Goal: Task Accomplishment & Management: Complete application form

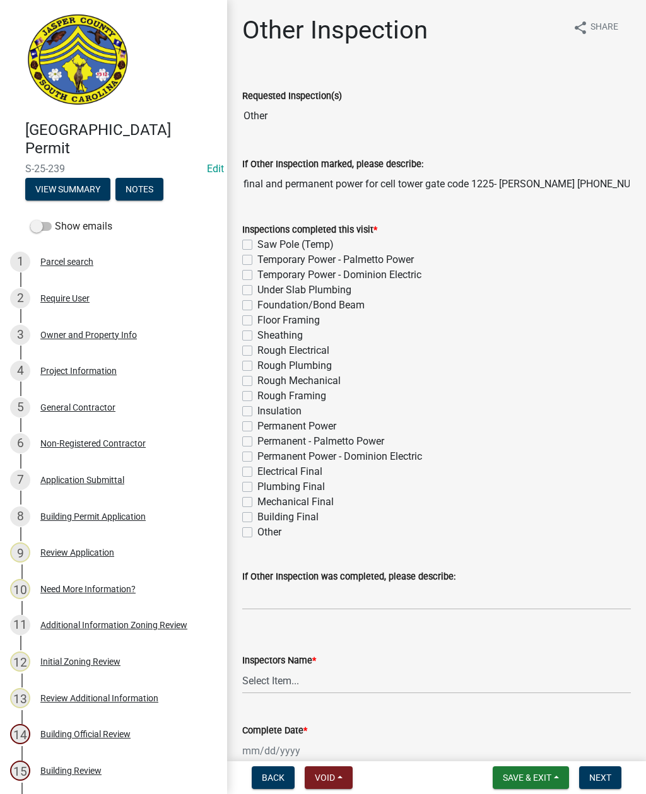
click at [257, 472] on label "Electrical Final" at bounding box center [289, 471] width 65 height 15
click at [257, 472] on input "Electrical Final" at bounding box center [261, 468] width 8 height 8
checkbox input "true"
checkbox input "false"
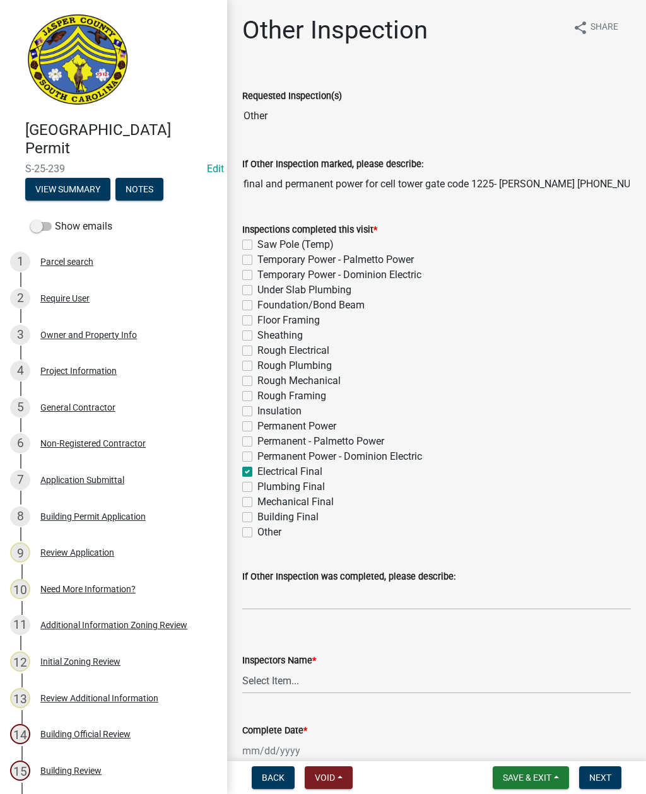
checkbox input "false"
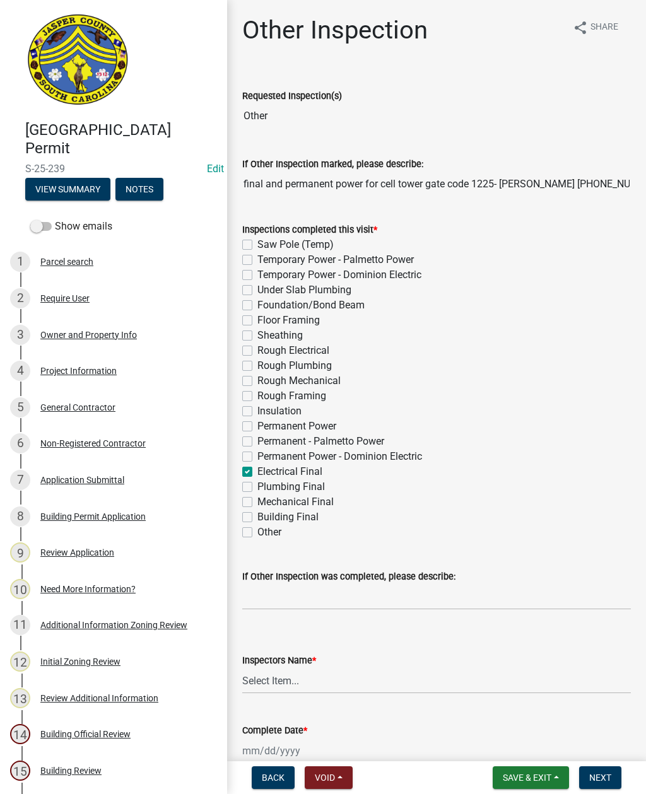
checkbox input "false"
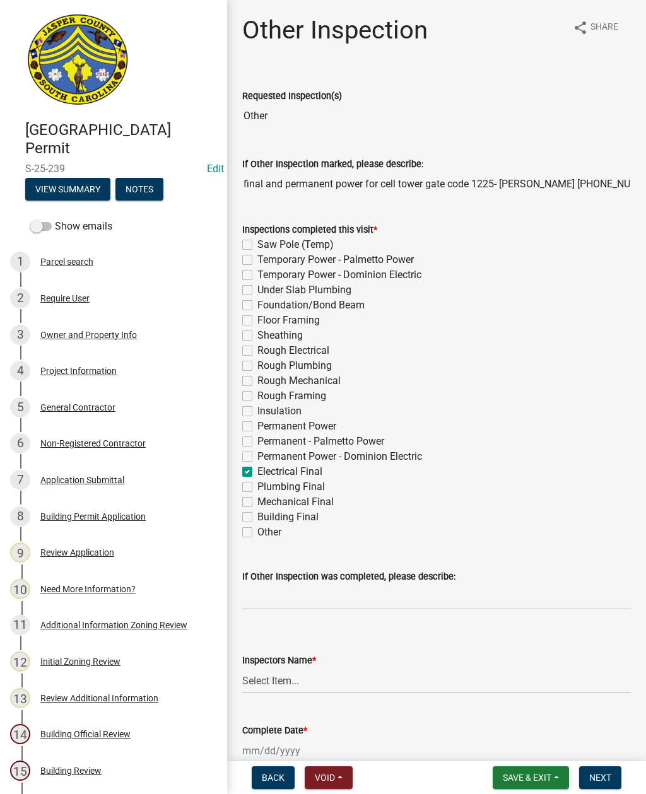
checkbox input "false"
checkbox input "true"
checkbox input "false"
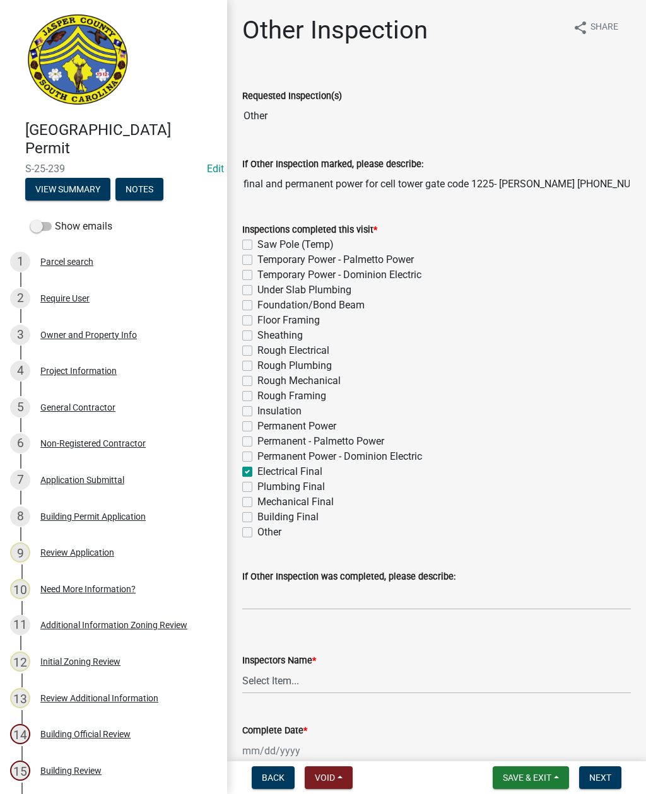
checkbox input "false"
click at [289, 678] on select "Select Item... [EMAIL_ADDRESS][DOMAIN_NAME] ([PERSON_NAME] ) rcampbell ([PERSON…" at bounding box center [436, 681] width 388 height 26
select select "2d9ba1e5-2fdd-4b15-98d0-073dcbeb5880"
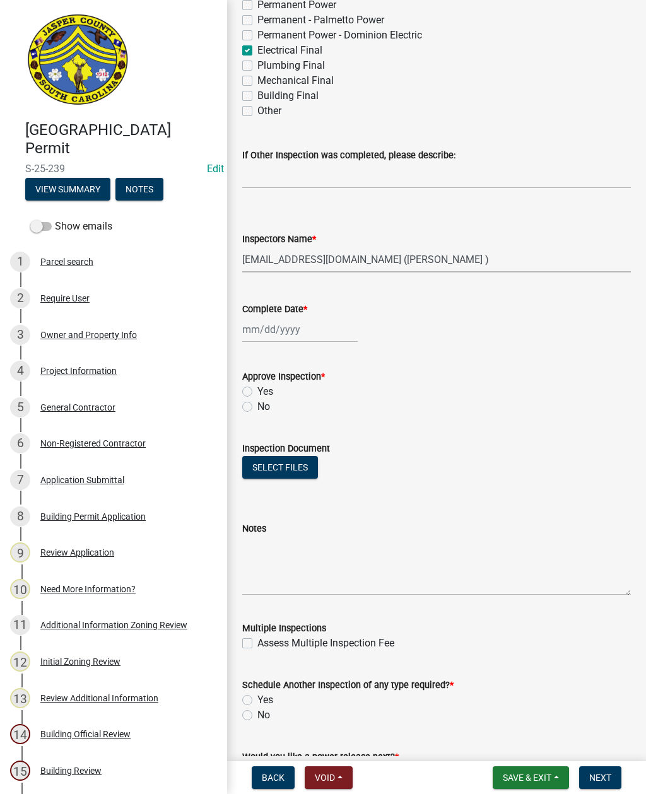
scroll to position [426, 0]
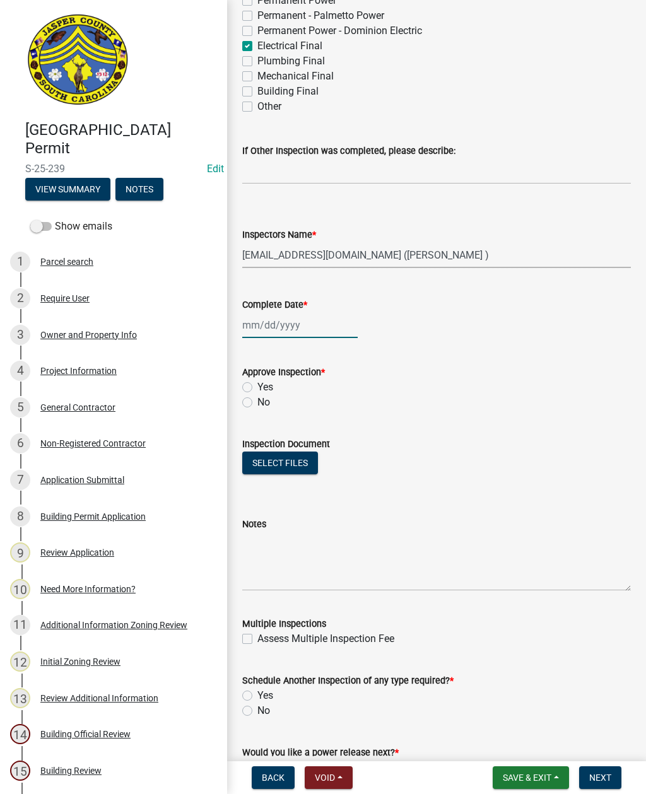
click at [279, 322] on div at bounding box center [299, 325] width 115 height 26
select select "9"
select select "2025"
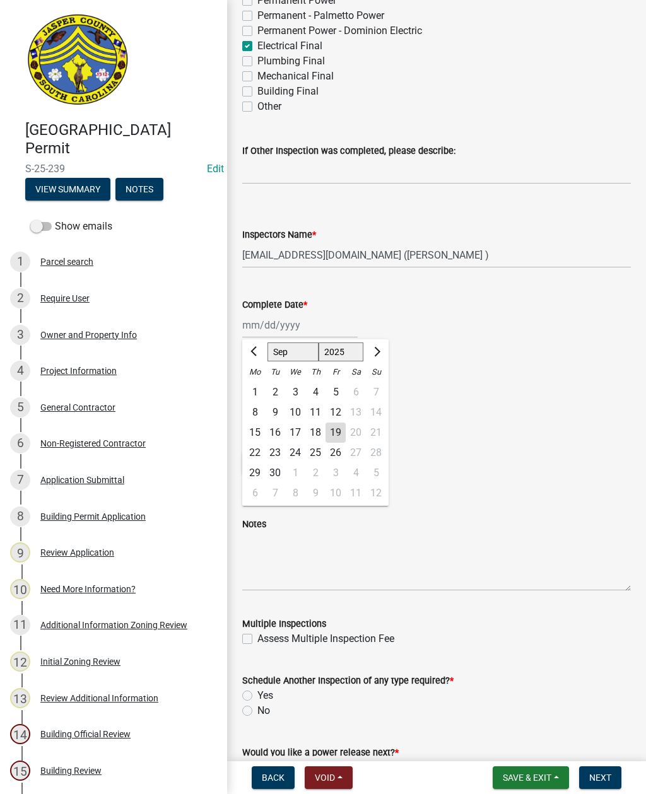
click at [331, 428] on div "19" at bounding box center [335, 432] width 20 height 20
type input "[DATE]"
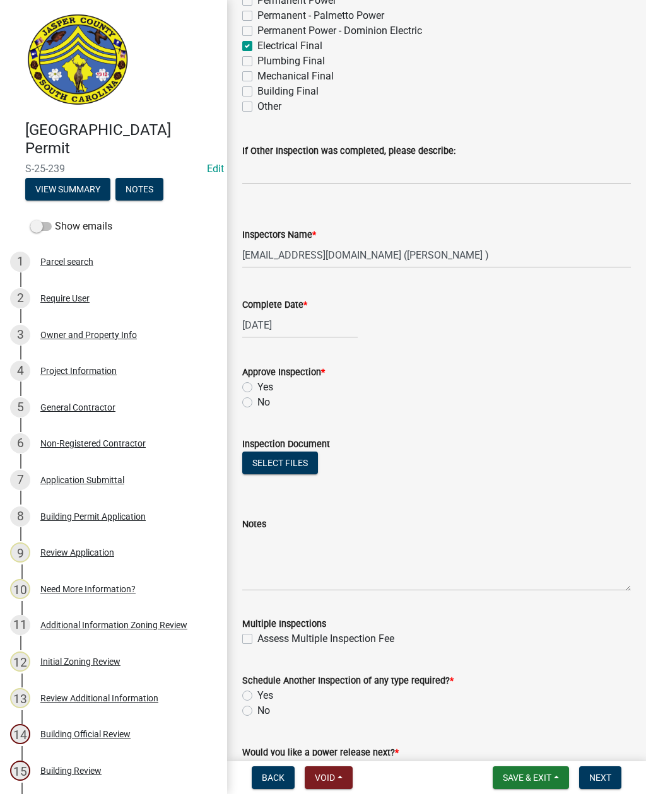
click at [257, 382] on label "Yes" at bounding box center [265, 387] width 16 height 15
click at [257, 382] on input "Yes" at bounding box center [261, 384] width 8 height 8
radio input "true"
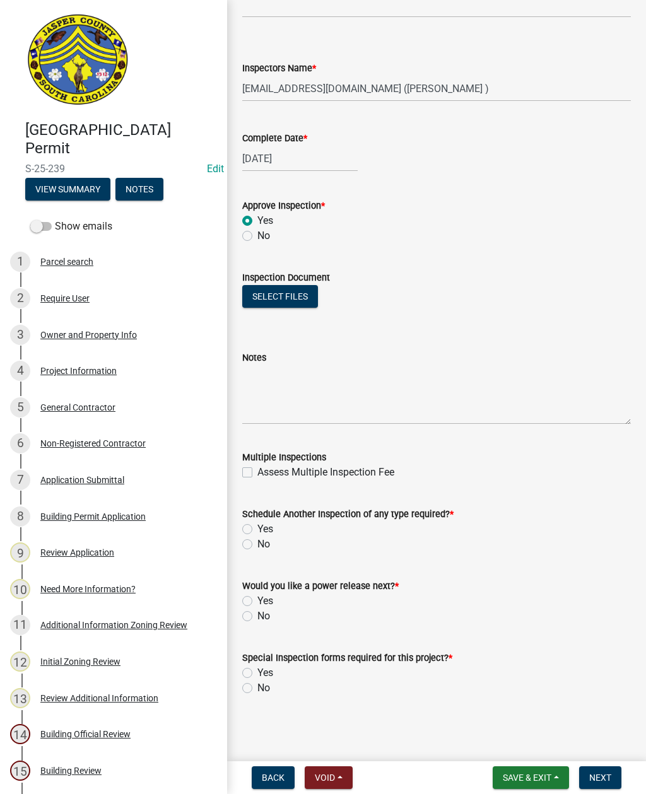
scroll to position [592, 0]
click at [257, 545] on label "No" at bounding box center [263, 543] width 13 height 15
click at [257, 545] on input "No" at bounding box center [261, 540] width 8 height 8
radio input "true"
click at [257, 611] on label "No" at bounding box center [263, 615] width 13 height 15
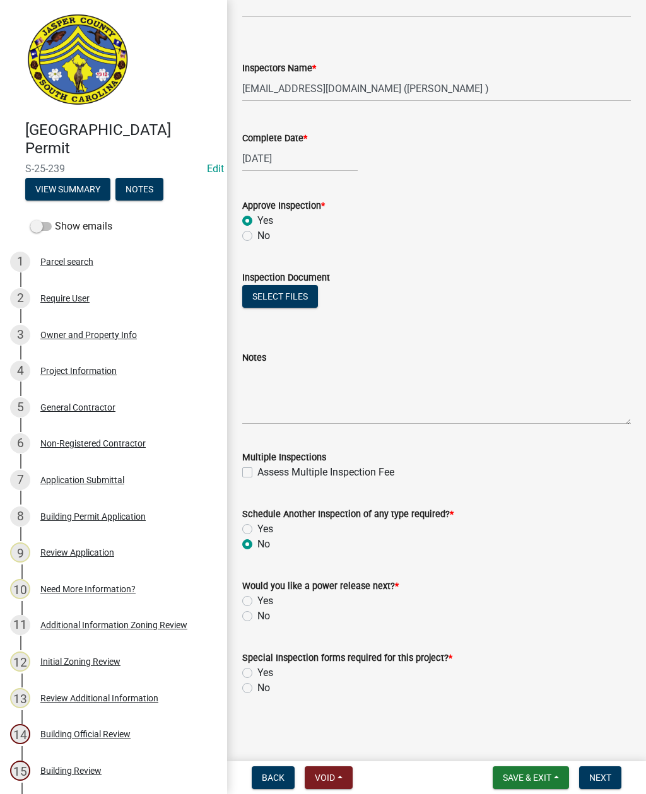
click at [257, 611] on input "No" at bounding box center [261, 612] width 8 height 8
radio input "true"
click at [257, 685] on label "No" at bounding box center [263, 687] width 13 height 15
click at [257, 685] on input "No" at bounding box center [261, 684] width 8 height 8
radio input "true"
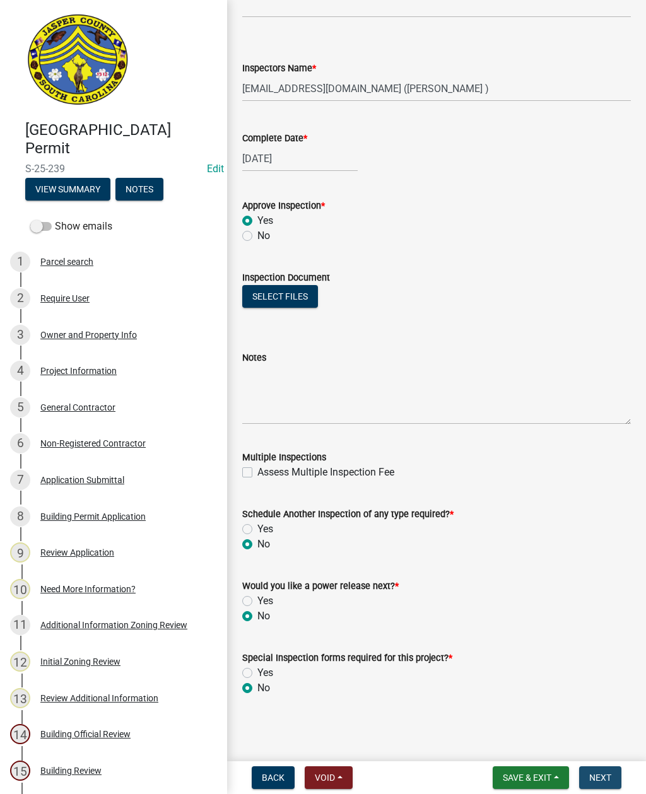
click at [600, 770] on button "Next" at bounding box center [600, 777] width 42 height 23
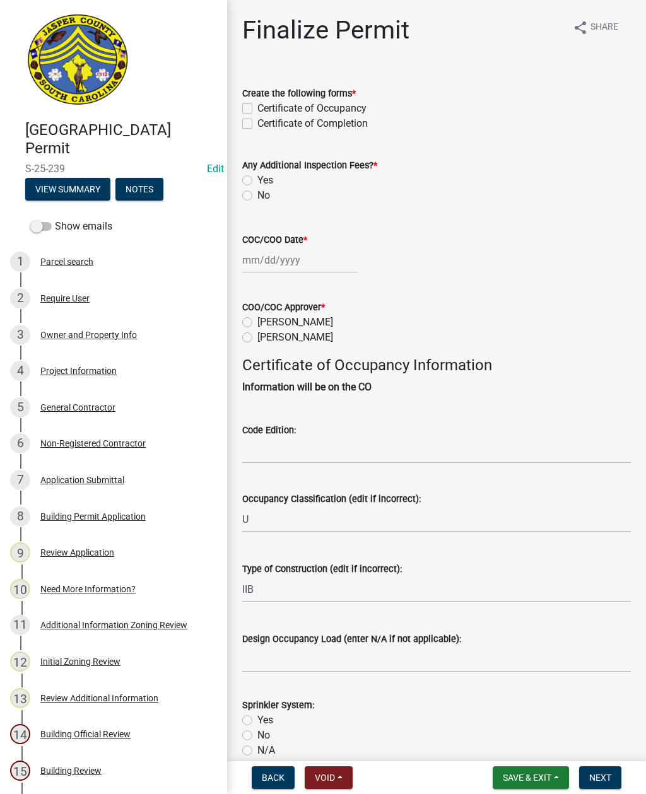
click at [257, 123] on label "Certificate of Completion" at bounding box center [312, 123] width 110 height 15
click at [257, 123] on input "Certificate of Completion" at bounding box center [261, 120] width 8 height 8
checkbox input "true"
checkbox input "false"
checkbox input "true"
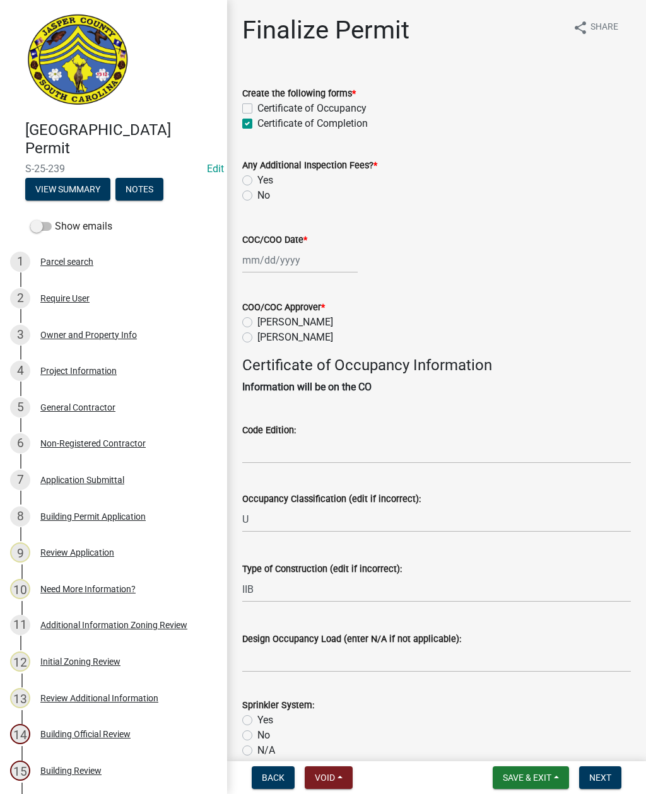
click at [257, 192] on label "No" at bounding box center [263, 195] width 13 height 15
click at [257, 192] on input "No" at bounding box center [261, 192] width 8 height 8
radio input "true"
click at [258, 261] on div at bounding box center [299, 260] width 115 height 26
select select "9"
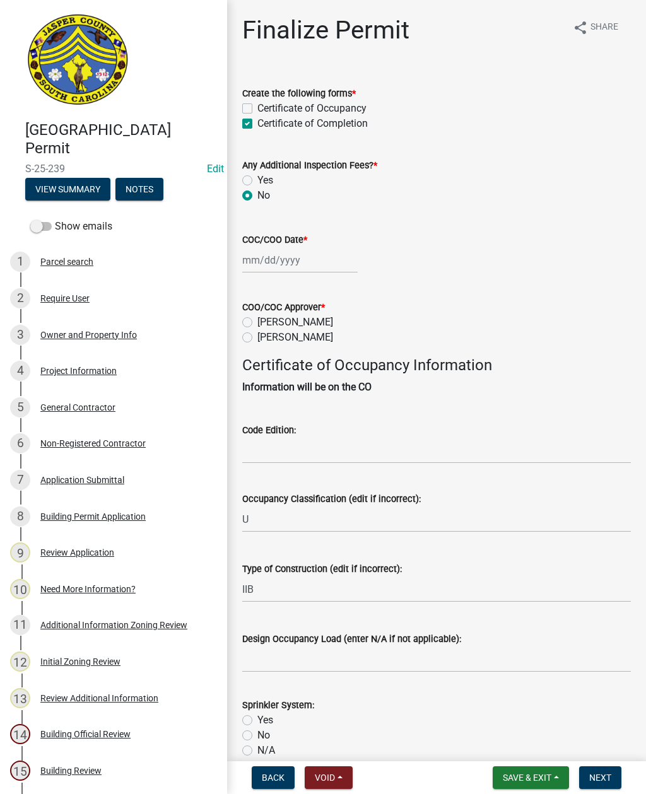
select select "2025"
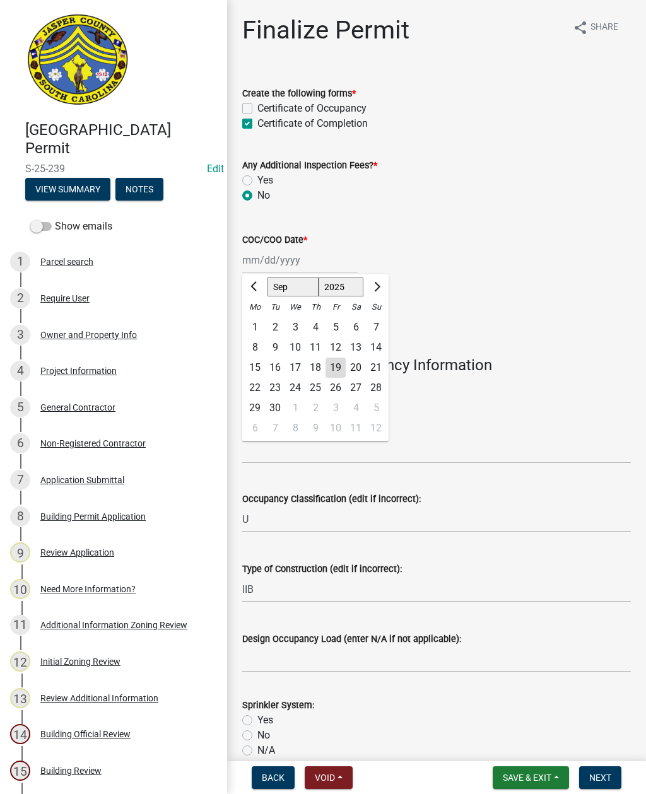
click at [337, 364] on div "19" at bounding box center [335, 367] width 20 height 20
type input "[DATE]"
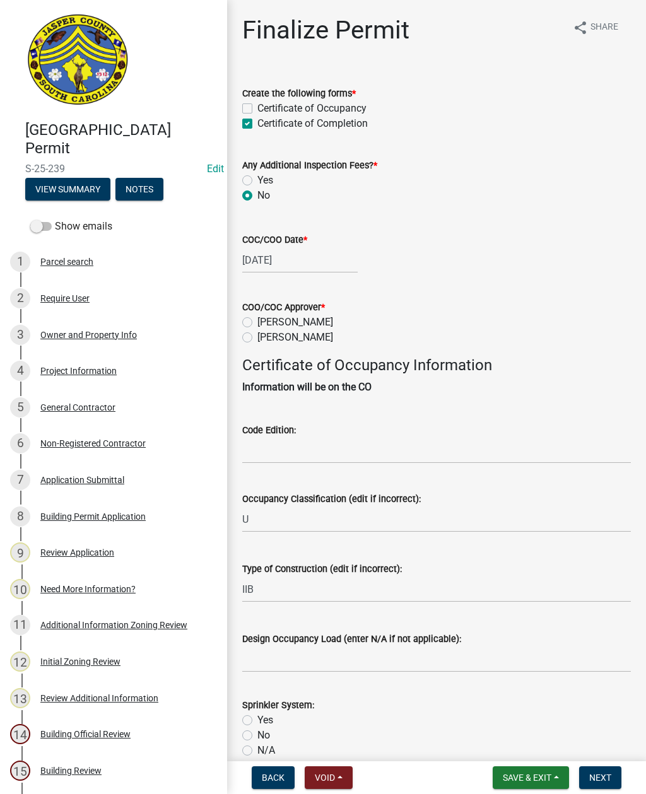
click at [257, 334] on label "Ryan Campbell" at bounding box center [295, 337] width 76 height 15
click at [257, 334] on input "Ryan Campbell" at bounding box center [261, 334] width 8 height 8
radio input "true"
click at [304, 448] on input "Code Edition:" at bounding box center [436, 451] width 388 height 26
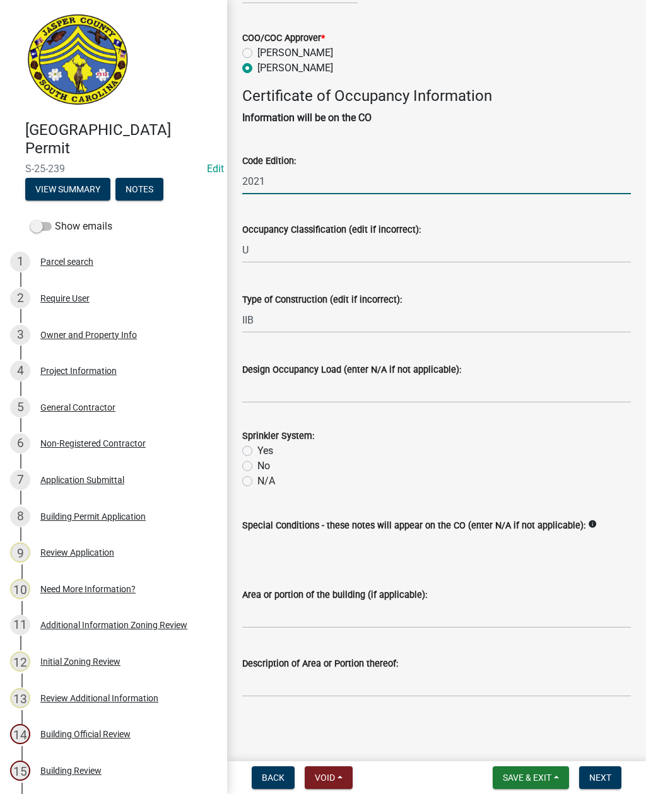
scroll to position [284, 0]
type input "2021"
click at [323, 377] on input "Design Occupancy Load (enter N/A if not applicable):" at bounding box center [436, 390] width 388 height 26
type input "NA"
click at [257, 458] on label "No" at bounding box center [263, 465] width 13 height 15
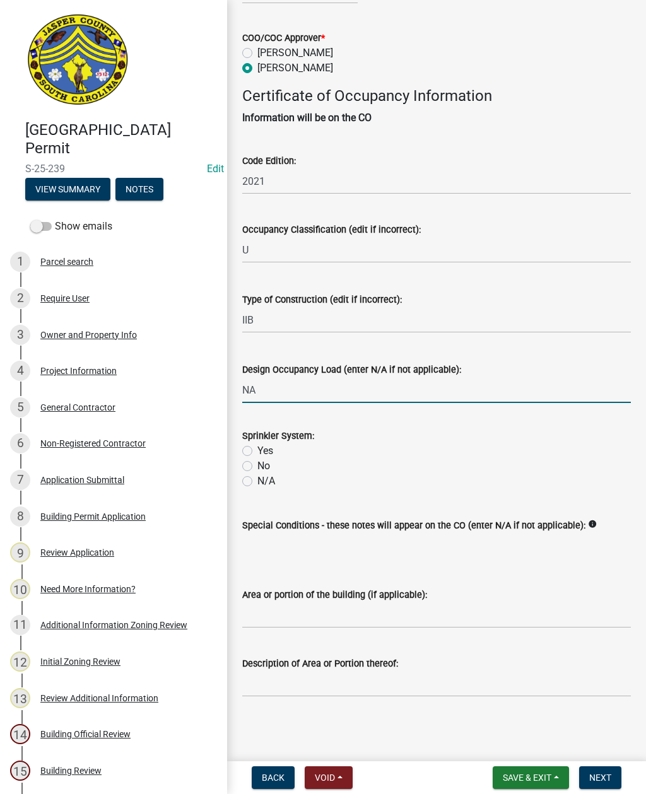
click at [257, 458] on input "No" at bounding box center [261, 462] width 8 height 8
radio input "true"
click at [257, 473] on label "N/A" at bounding box center [266, 480] width 18 height 15
click at [257, 473] on input "N/A" at bounding box center [261, 477] width 8 height 8
radio input "true"
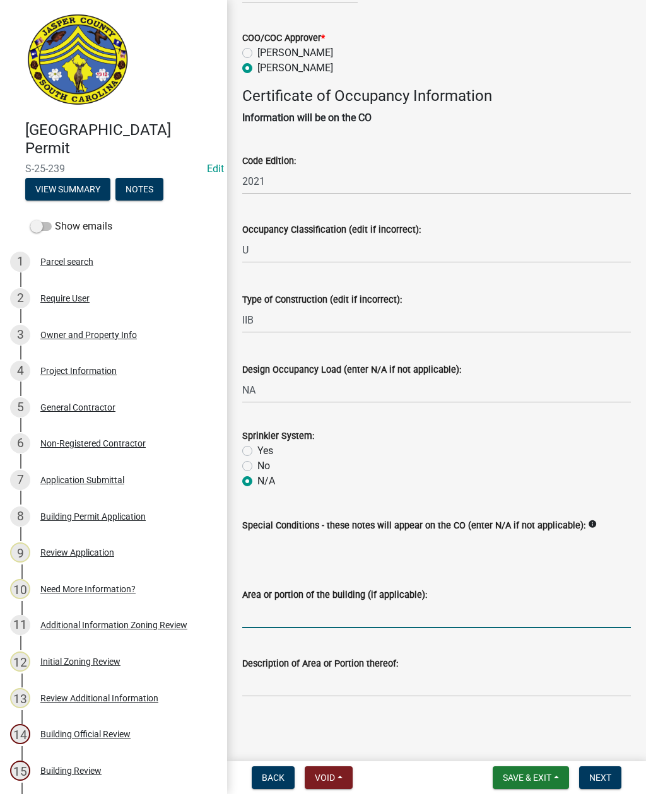
click at [367, 605] on input "Area or portion of the building (if applicable):" at bounding box center [436, 615] width 388 height 26
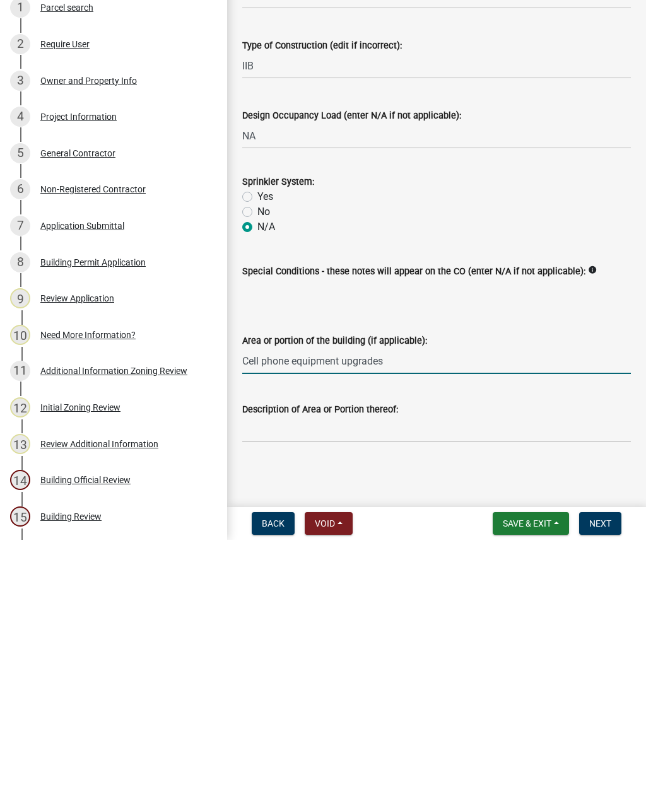
type input "Cell phone equipment upgrades"
click at [600, 772] on span "Next" at bounding box center [600, 777] width 22 height 10
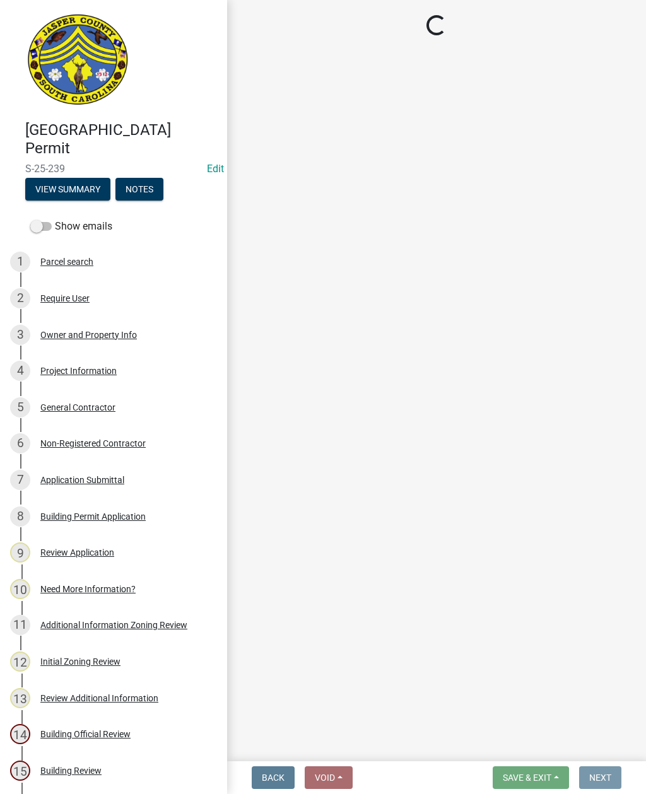
scroll to position [0, 0]
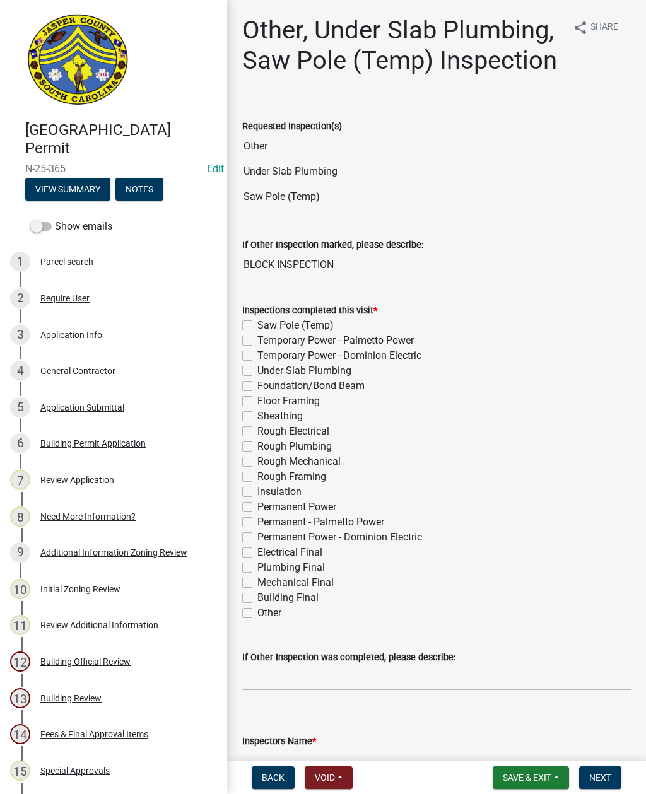
click at [257, 611] on label "Other" at bounding box center [269, 612] width 24 height 15
click at [257, 611] on input "Other" at bounding box center [261, 609] width 8 height 8
checkbox input "true"
checkbox input "false"
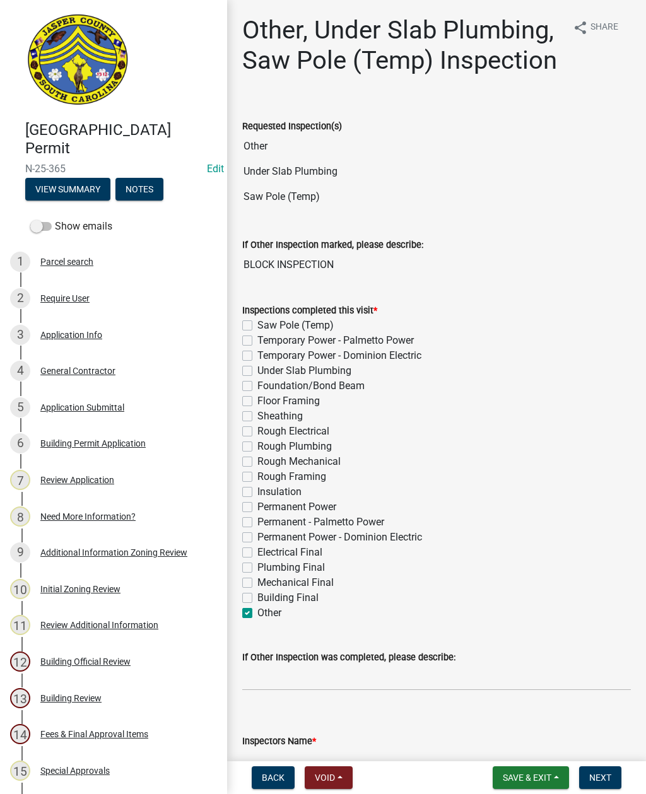
checkbox input "false"
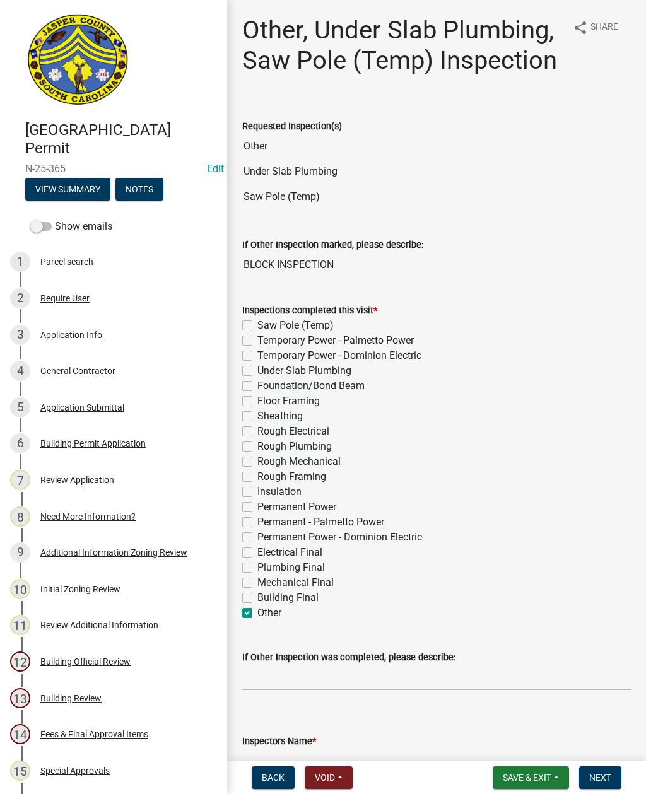
checkbox input "false"
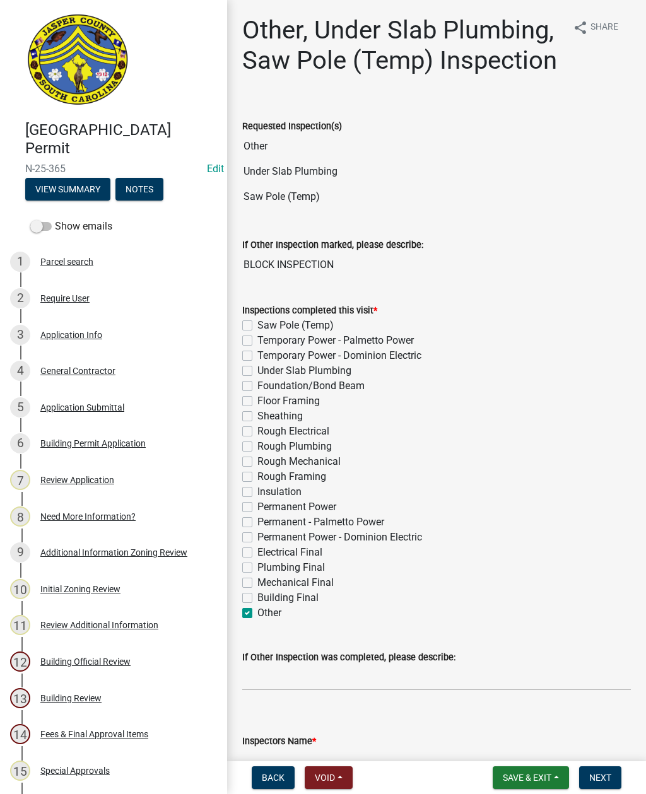
checkbox input "false"
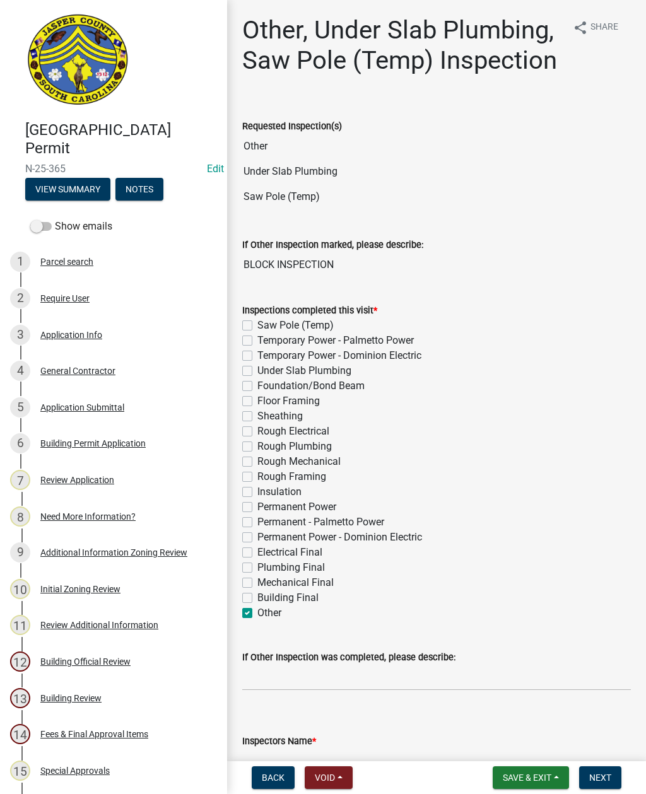
checkbox input "false"
checkbox input "true"
click at [239, 371] on div "Inspections completed this visit * Saw Pole (Temp) Temporary Power - Palmetto P…" at bounding box center [436, 453] width 407 height 333
click at [257, 367] on label "Under Slab Plumbing" at bounding box center [304, 370] width 94 height 15
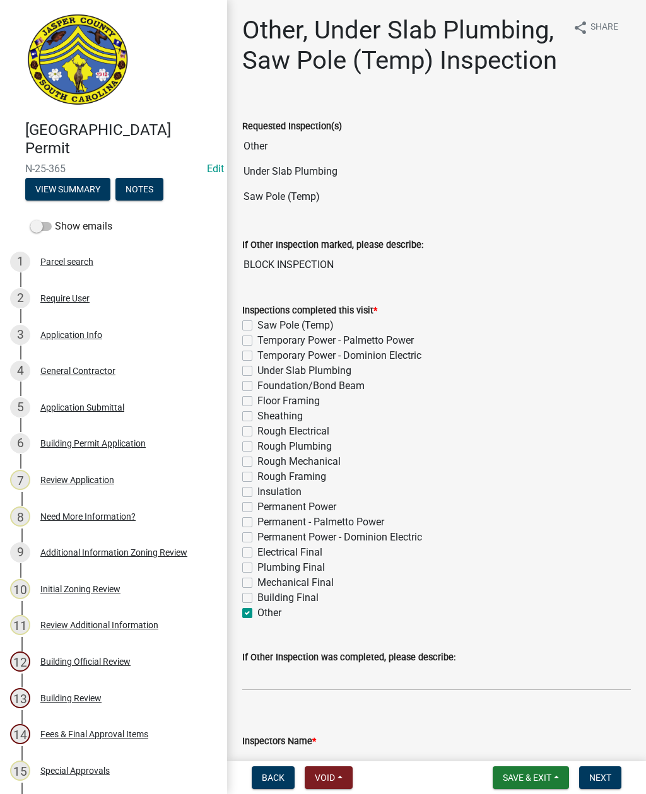
click at [257, 367] on input "Under Slab Plumbing" at bounding box center [261, 367] width 8 height 8
checkbox input "true"
checkbox input "false"
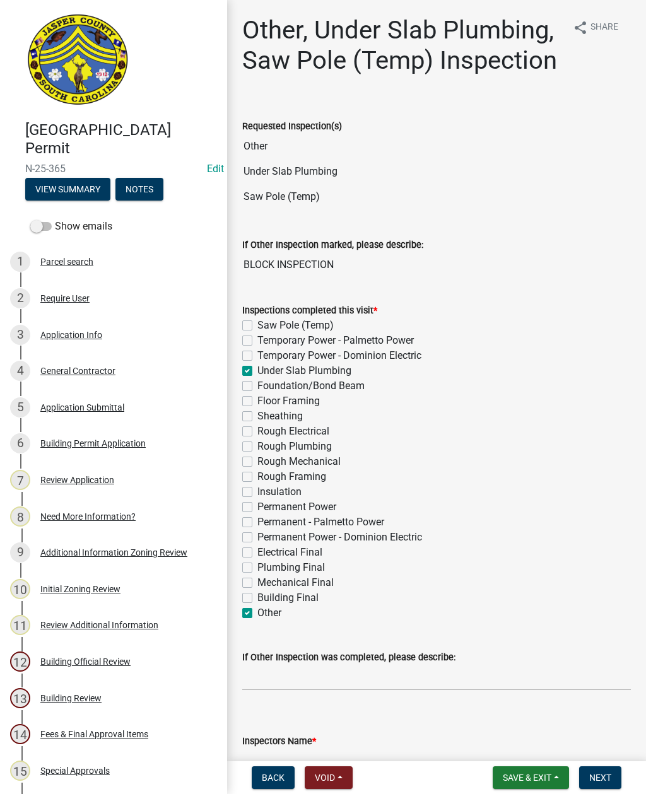
checkbox input "true"
checkbox input "false"
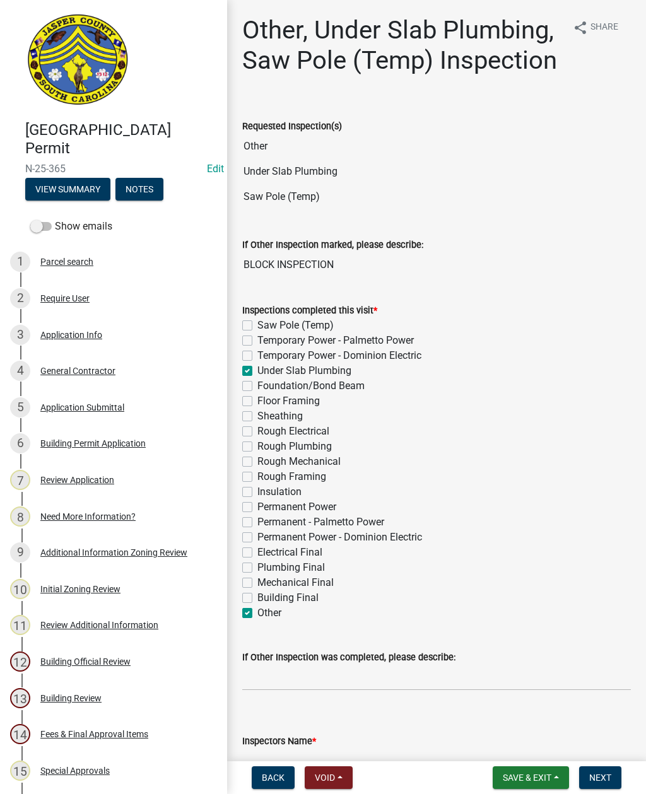
checkbox input "false"
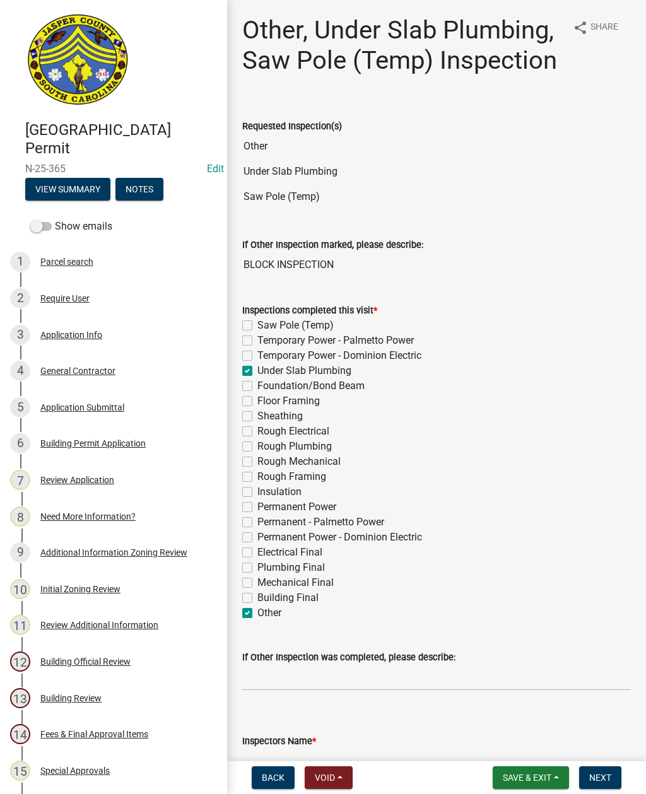
checkbox input "false"
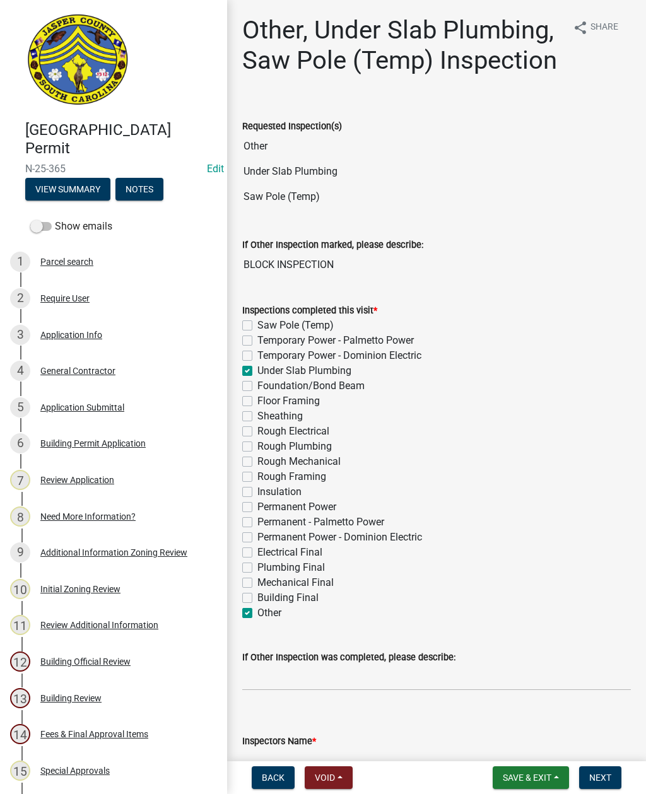
checkbox input "false"
checkbox input "true"
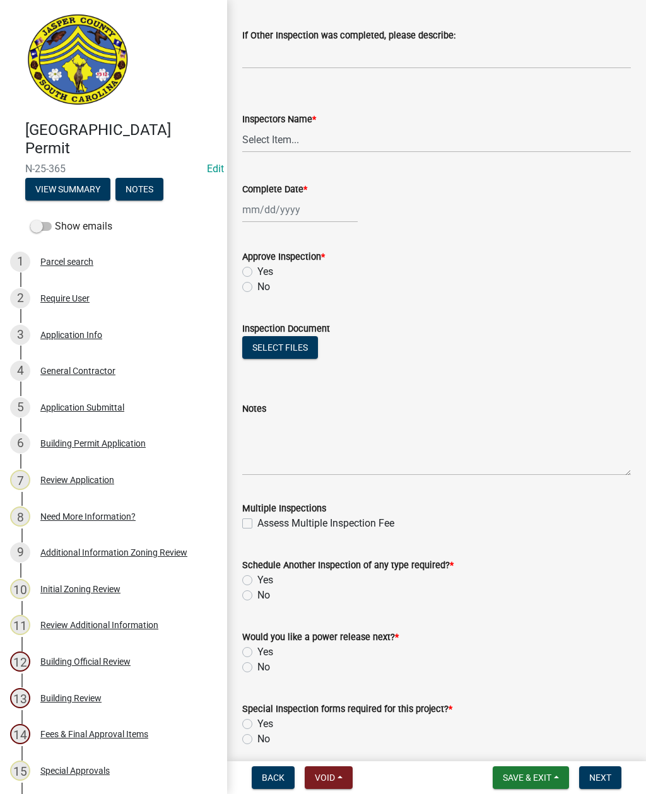
scroll to position [622, 0]
click at [264, 139] on select "Select Item... [EMAIL_ADDRESS][DOMAIN_NAME] ([PERSON_NAME] ) rcampbell ([PERSON…" at bounding box center [436, 139] width 388 height 26
select select "2d9ba1e5-2fdd-4b15-98d0-073dcbeb5880"
click at [277, 207] on div at bounding box center [299, 209] width 115 height 26
select select "9"
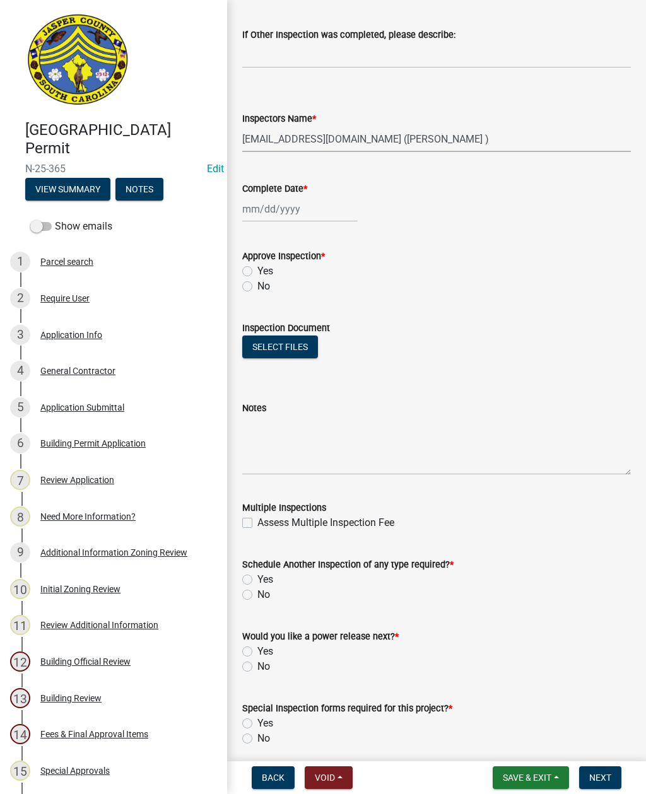
select select "2025"
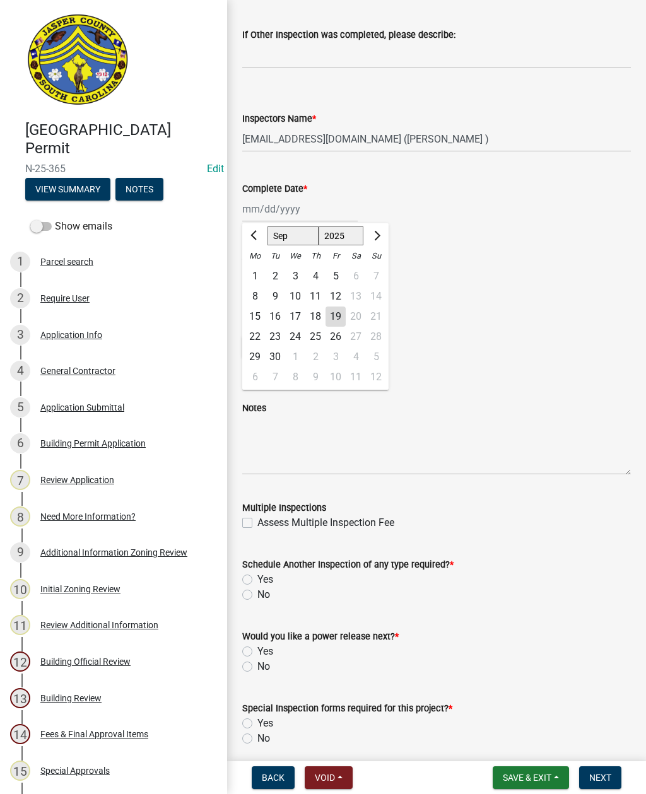
click at [333, 314] on div "19" at bounding box center [335, 316] width 20 height 20
type input "[DATE]"
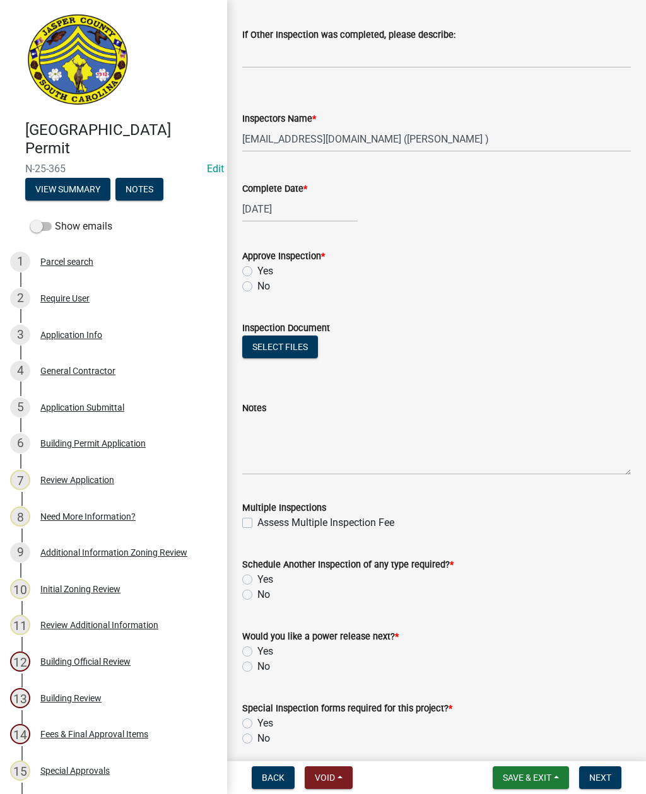
click at [257, 274] on label "Yes" at bounding box center [265, 271] width 16 height 15
click at [257, 272] on input "Yes" at bounding box center [261, 268] width 8 height 8
radio input "true"
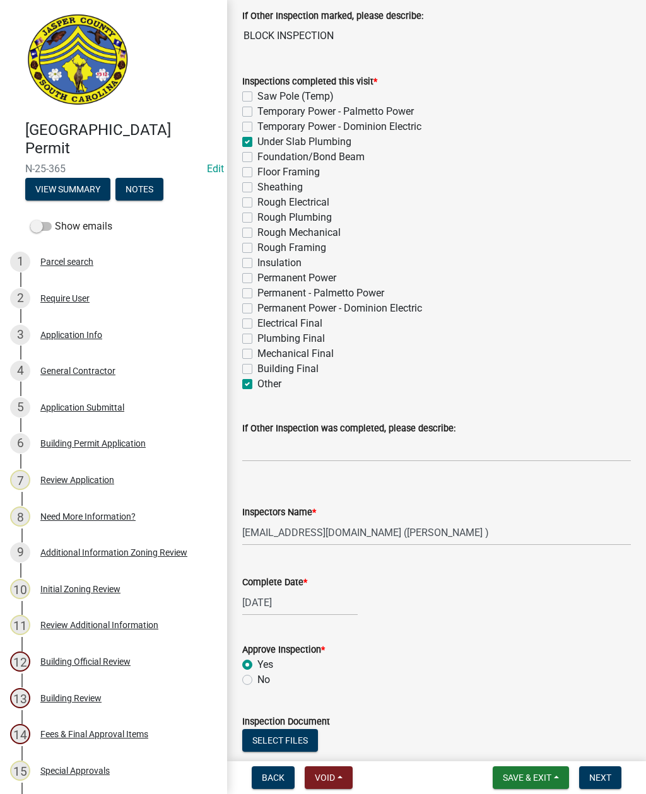
scroll to position [228, 0]
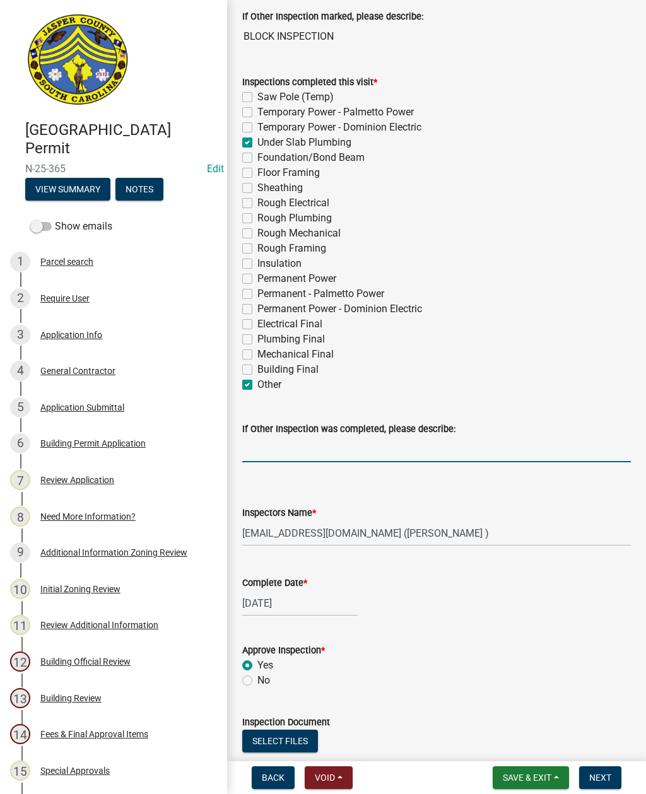
click at [391, 446] on input "If Other Inspection was completed, please describe:" at bounding box center [436, 449] width 388 height 26
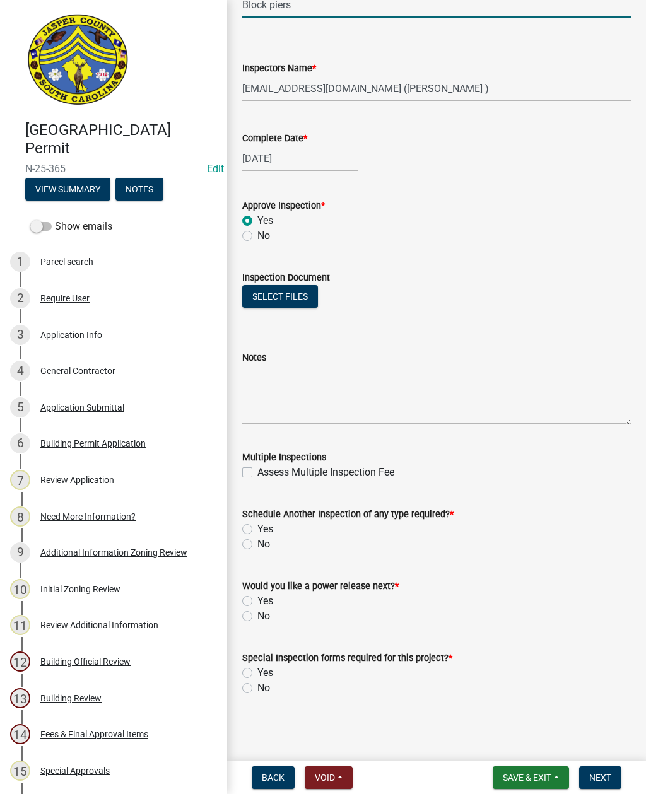
scroll to position [673, 0]
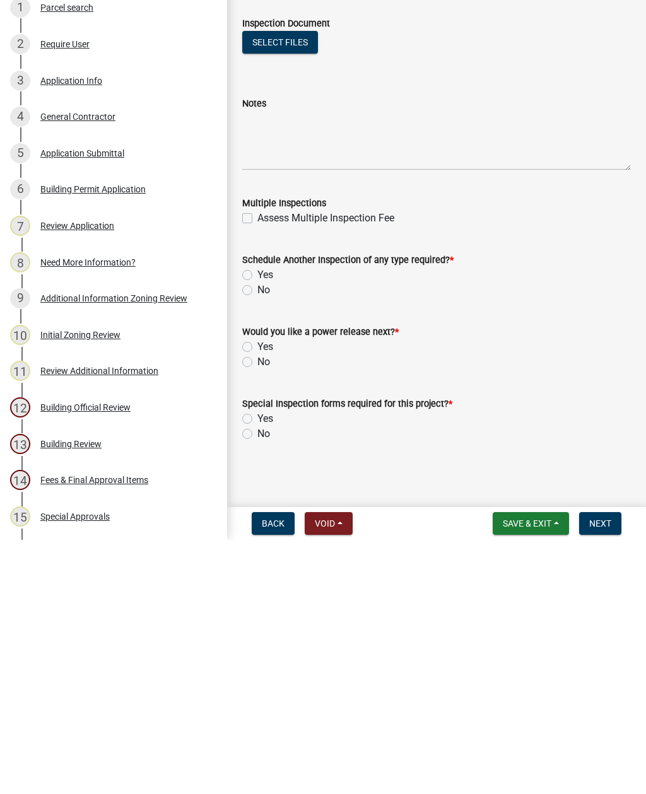
type input "Block piers"
click at [257, 521] on label "Yes" at bounding box center [265, 528] width 16 height 15
click at [257, 521] on input "Yes" at bounding box center [261, 525] width 8 height 8
radio input "true"
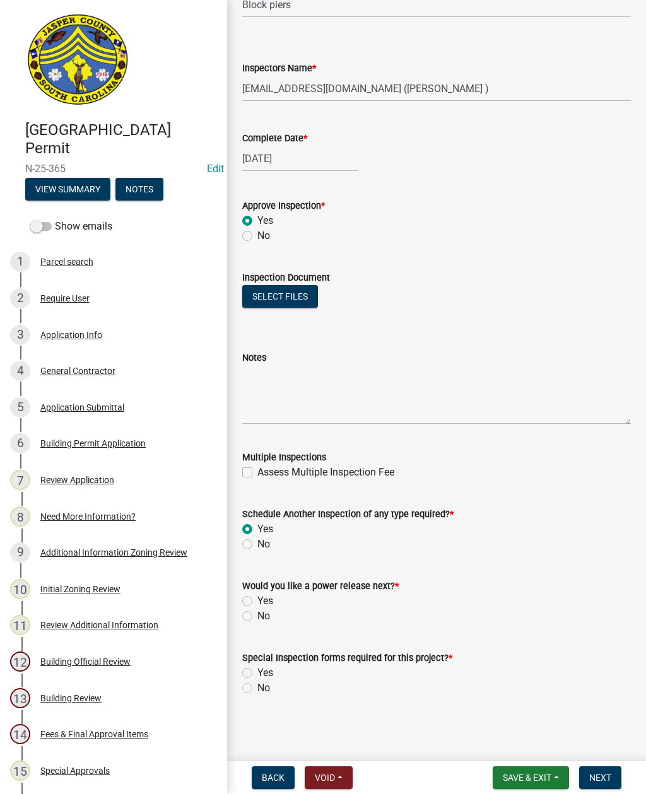
click at [257, 618] on label "No" at bounding box center [263, 615] width 13 height 15
click at [257, 617] on input "No" at bounding box center [261, 612] width 8 height 8
radio input "true"
click at [257, 688] on label "No" at bounding box center [263, 687] width 13 height 15
click at [257, 688] on input "No" at bounding box center [261, 684] width 8 height 8
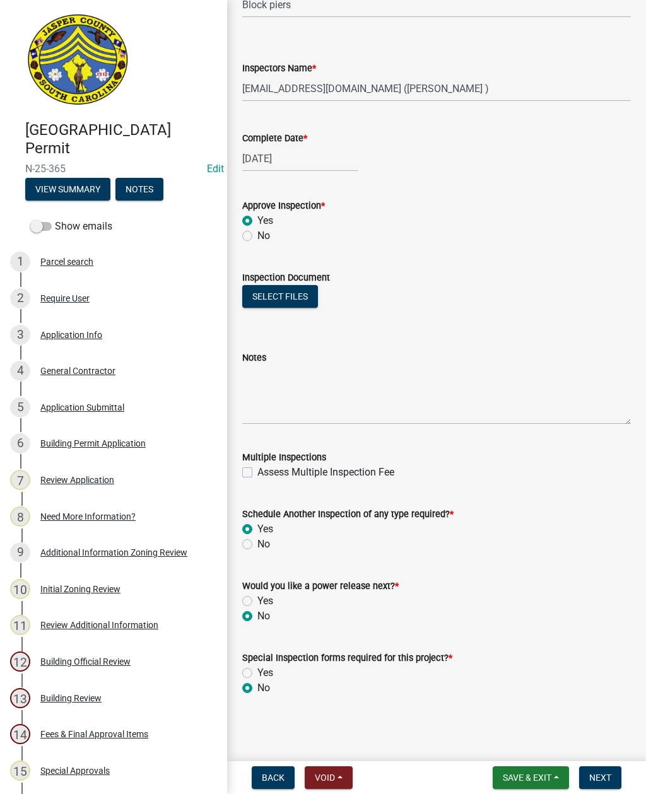
radio input "true"
click at [598, 775] on span "Next" at bounding box center [600, 777] width 22 height 10
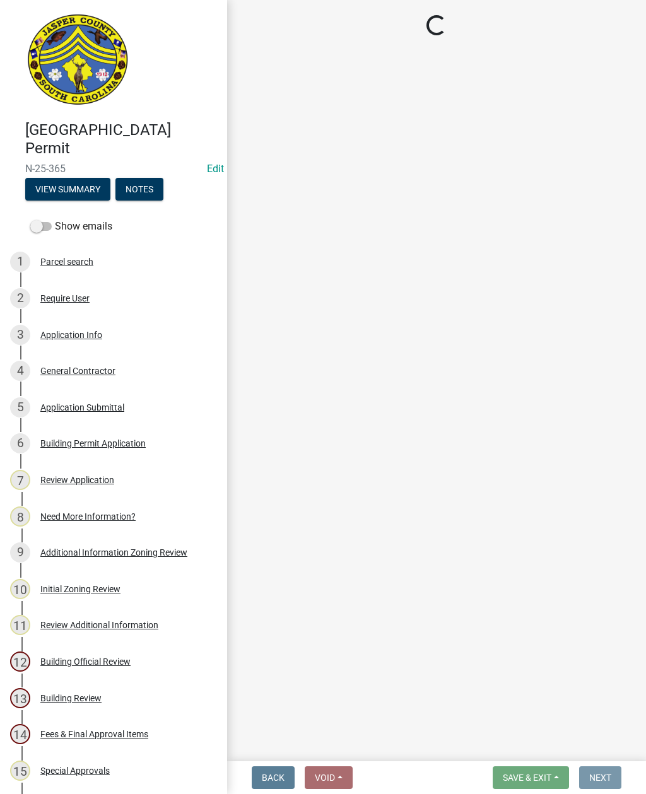
scroll to position [0, 0]
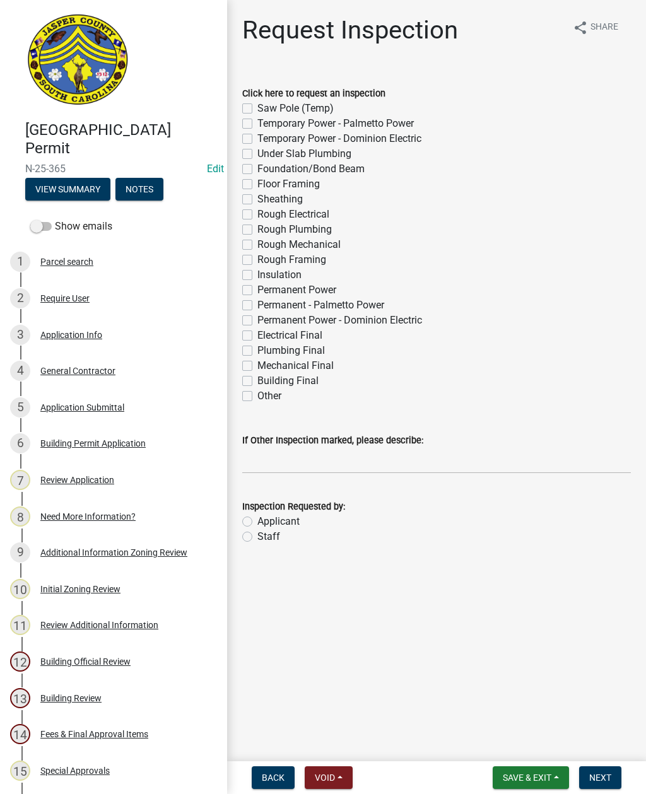
click at [257, 107] on label "Saw Pole (Temp)" at bounding box center [295, 108] width 76 height 15
click at [257, 107] on input "Saw Pole (Temp)" at bounding box center [261, 105] width 8 height 8
checkbox input "true"
checkbox input "false"
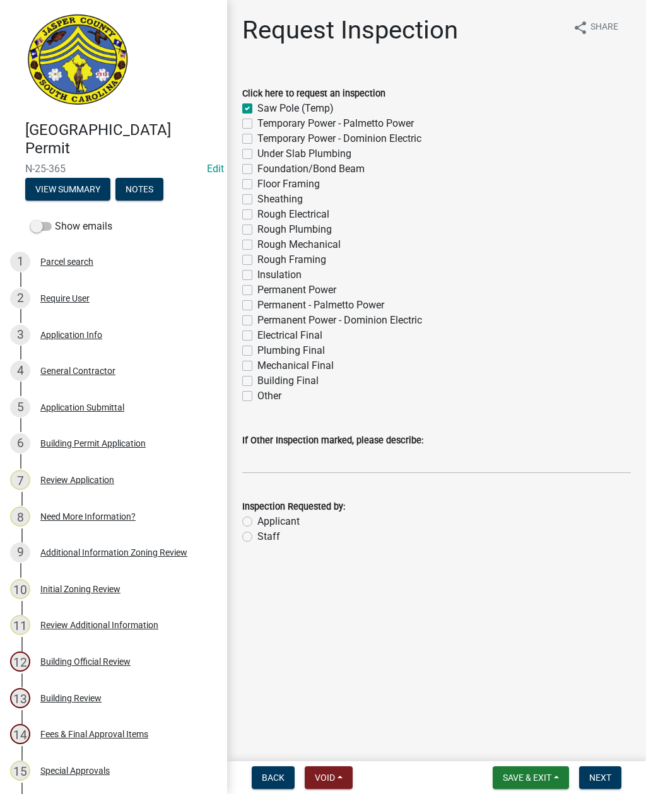
checkbox input "false"
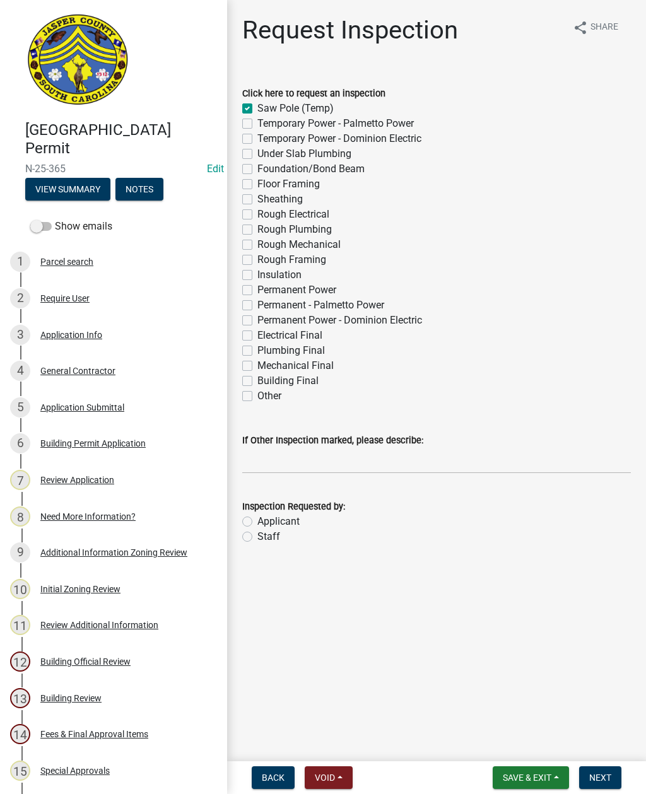
checkbox input "false"
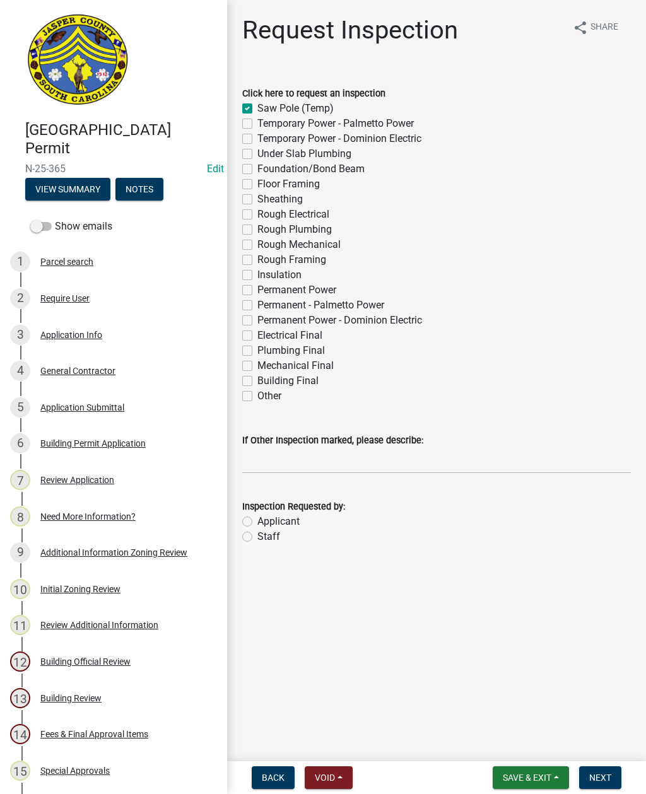
checkbox input "false"
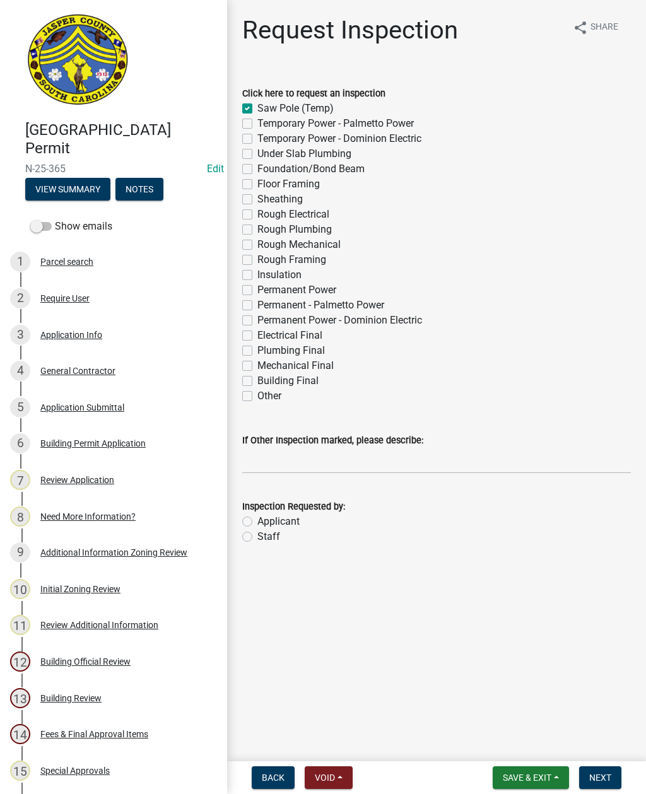
checkbox input "false"
click at [351, 458] on input "If Other Inspection marked, please describe:" at bounding box center [436, 461] width 388 height 26
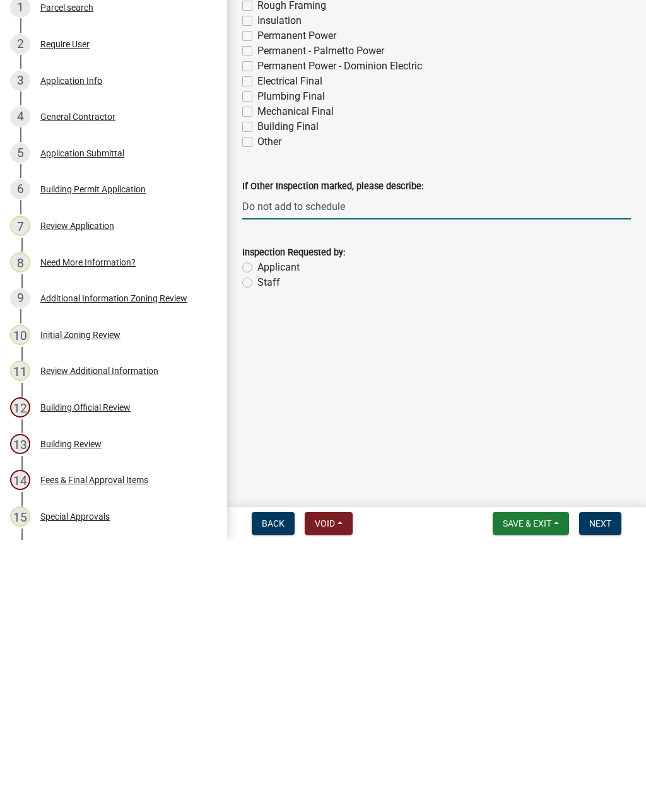
type input "Do not add to schedule"
click at [257, 514] on label "Applicant" at bounding box center [278, 521] width 42 height 15
click at [257, 514] on input "Applicant" at bounding box center [261, 518] width 8 height 8
radio input "true"
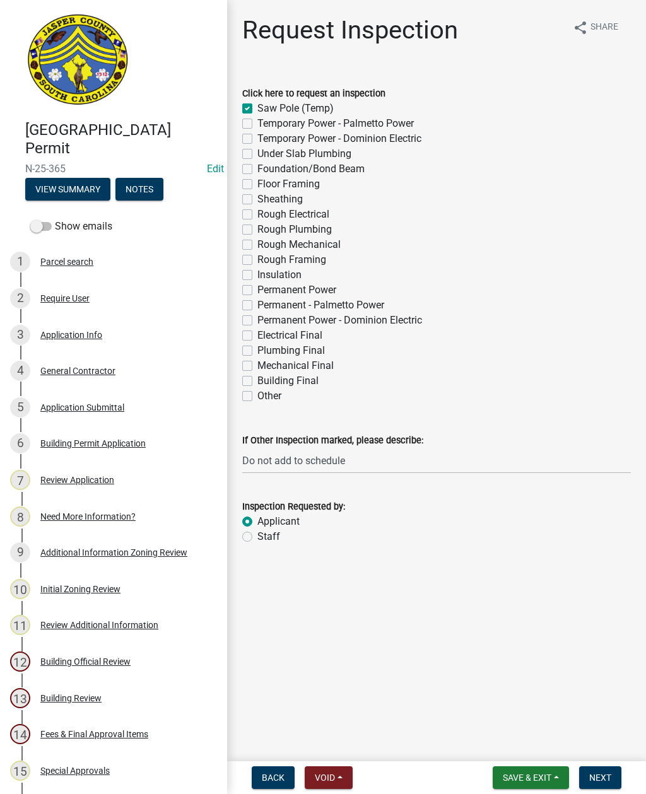
click at [257, 532] on label "Staff" at bounding box center [268, 536] width 23 height 15
click at [257, 532] on input "Staff" at bounding box center [261, 533] width 8 height 8
radio input "true"
click at [598, 777] on span "Next" at bounding box center [600, 777] width 22 height 10
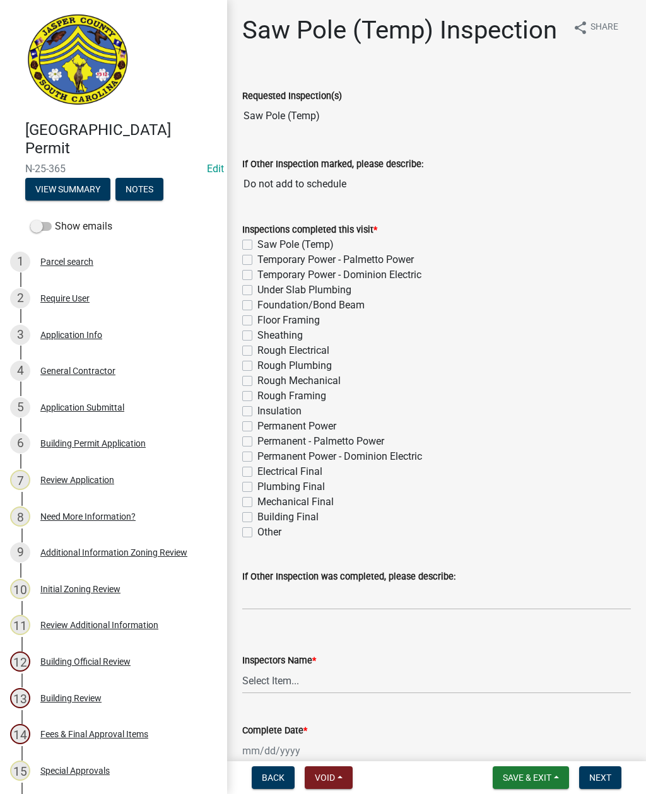
click at [257, 240] on label "Saw Pole (Temp)" at bounding box center [295, 244] width 76 height 15
click at [257, 240] on input "Saw Pole (Temp)" at bounding box center [261, 241] width 8 height 8
checkbox input "true"
checkbox input "false"
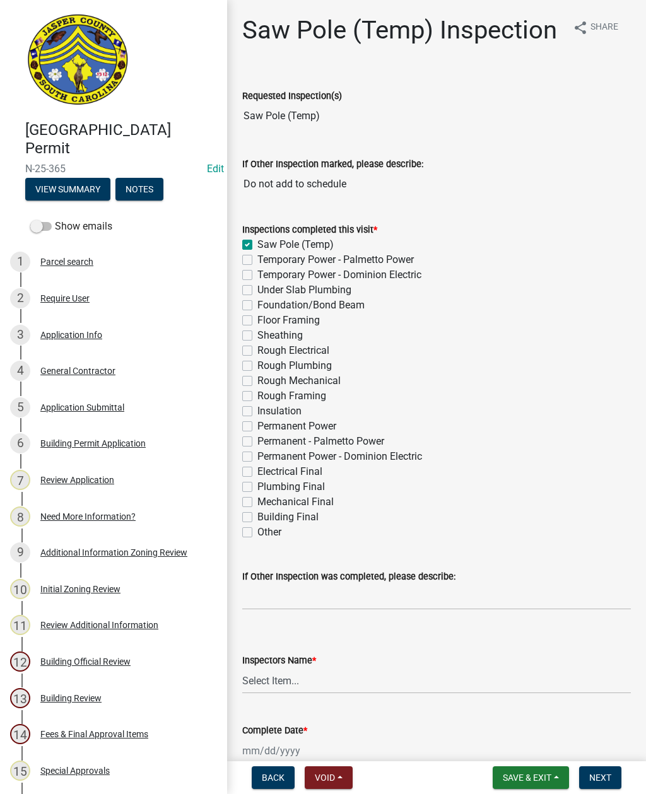
checkbox input "false"
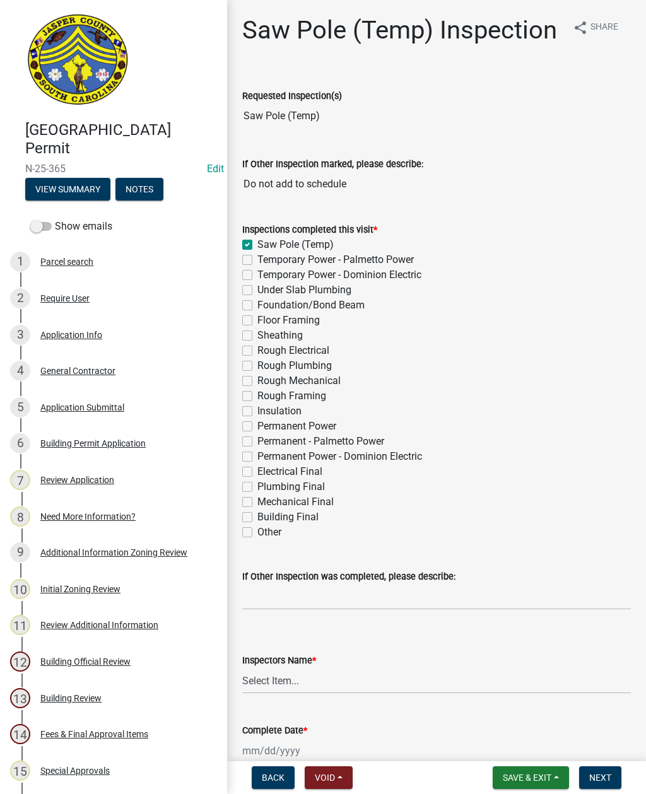
checkbox input "false"
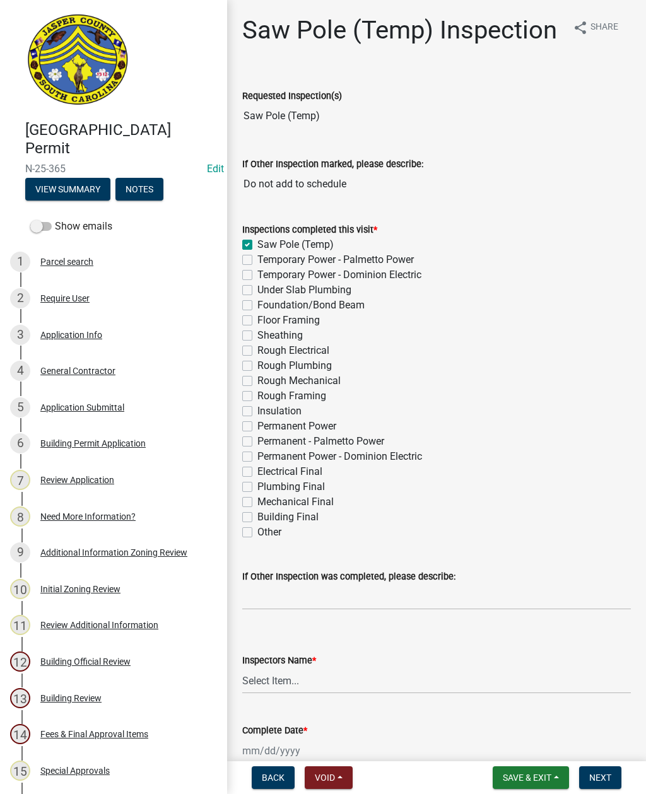
checkbox input "false"
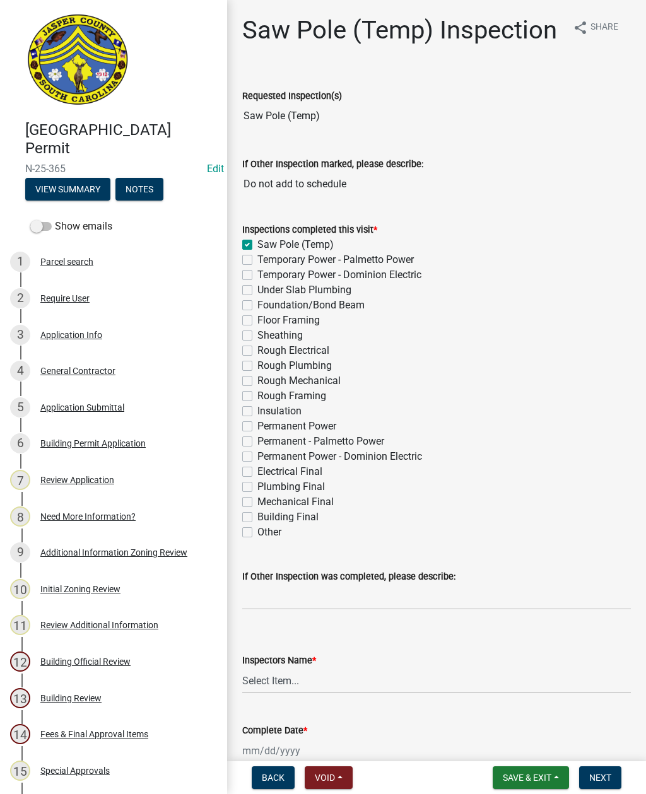
checkbox input "false"
click at [297, 681] on select "Select Item... [EMAIL_ADDRESS][DOMAIN_NAME] ([PERSON_NAME] ) rcampbell ([PERSON…" at bounding box center [436, 681] width 388 height 26
select select "2d9ba1e5-2fdd-4b15-98d0-073dcbeb5880"
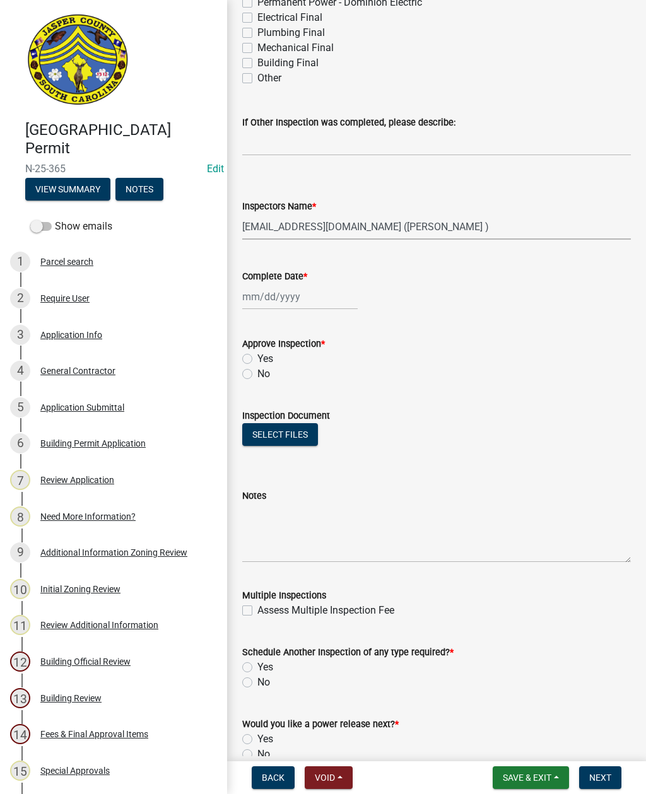
scroll to position [455, 0]
click at [281, 301] on div at bounding box center [299, 296] width 115 height 26
select select "9"
select select "2025"
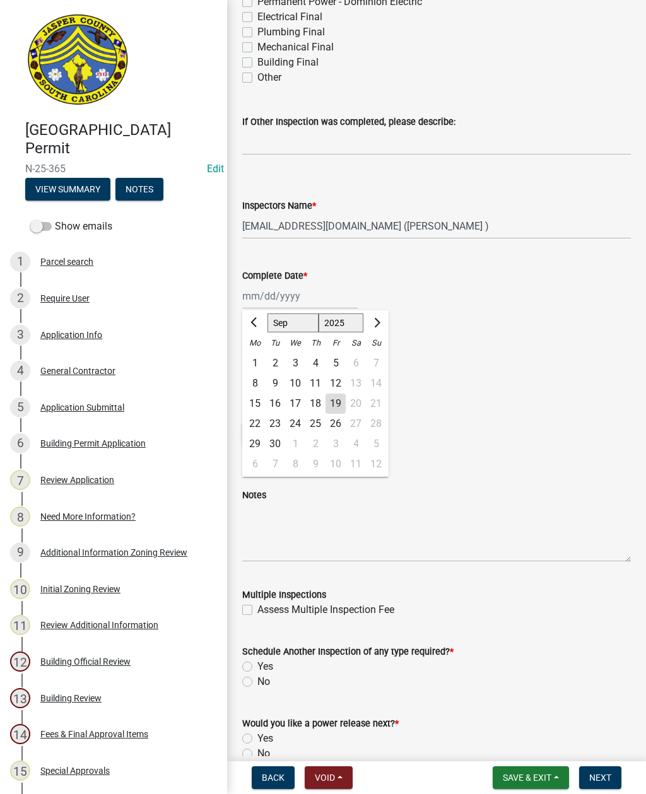
click at [326, 403] on div "19" at bounding box center [335, 403] width 20 height 20
type input "[DATE]"
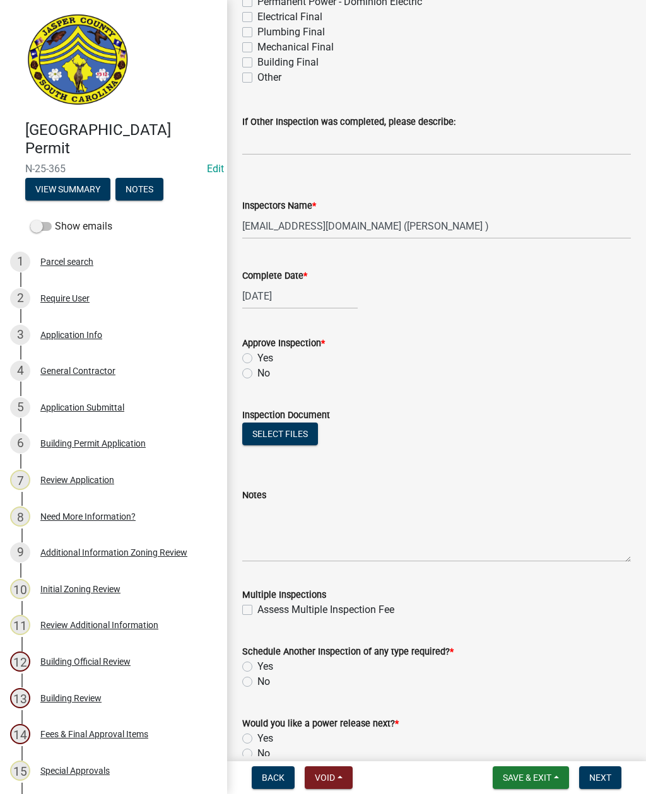
click at [257, 371] on label "No" at bounding box center [263, 373] width 13 height 15
click at [257, 371] on input "No" at bounding box center [261, 370] width 8 height 8
radio input "true"
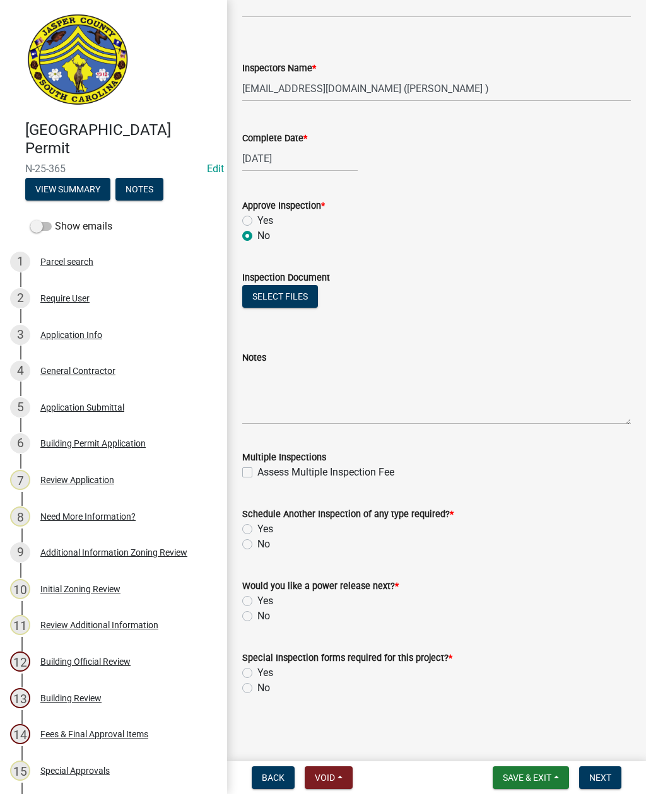
scroll to position [592, 0]
click at [318, 389] on textarea "Notes" at bounding box center [436, 394] width 388 height 59
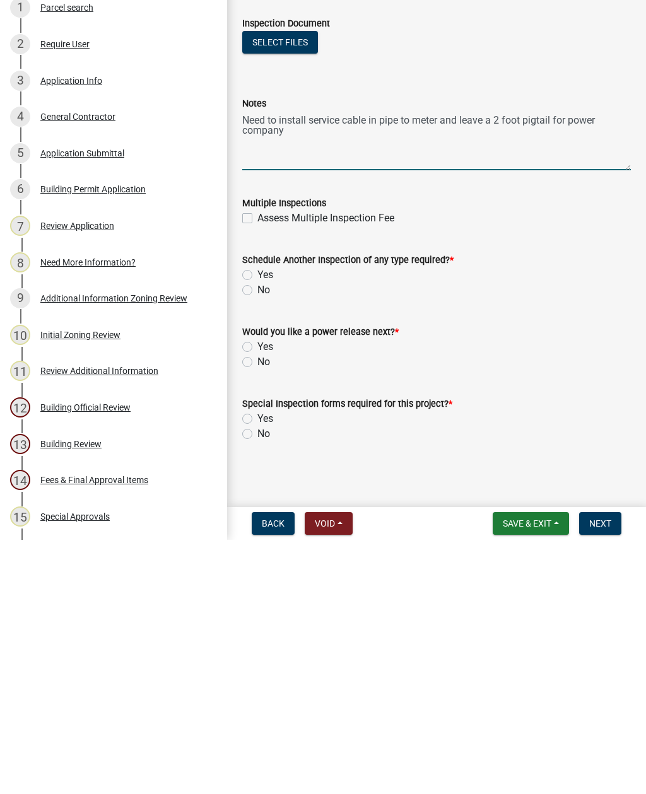
type textarea "Need to install service cable in pipe to meter and leave a 2 foot pigtail for p…"
click at [257, 521] on label "Yes" at bounding box center [265, 528] width 16 height 15
click at [257, 521] on input "Yes" at bounding box center [261, 525] width 8 height 8
radio input "true"
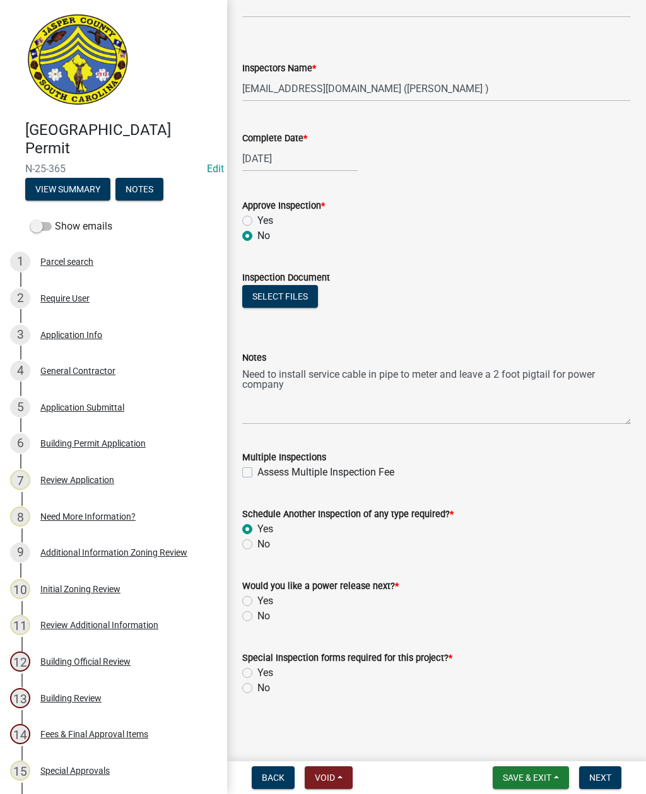
click at [257, 617] on label "No" at bounding box center [263, 615] width 13 height 15
click at [257, 617] on input "No" at bounding box center [261, 612] width 8 height 8
radio input "true"
click at [241, 693] on div "Special Inspection forms required for this project? * Yes No" at bounding box center [436, 665] width 407 height 61
click at [239, 688] on div "Special Inspection forms required for this project? * Yes No" at bounding box center [436, 665] width 407 height 61
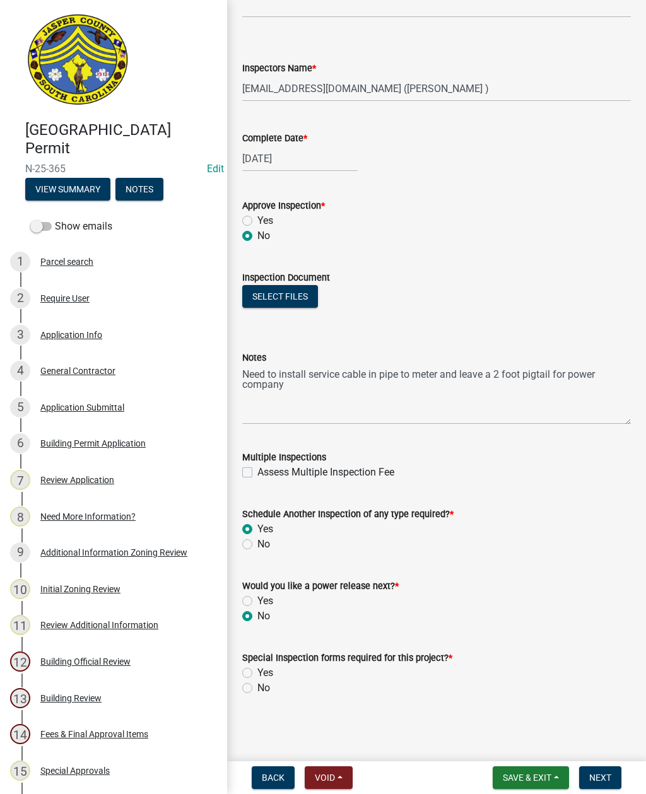
click at [257, 685] on label "No" at bounding box center [263, 687] width 13 height 15
click at [257, 685] on input "No" at bounding box center [261, 684] width 8 height 8
radio input "true"
click at [600, 777] on span "Next" at bounding box center [600, 777] width 22 height 10
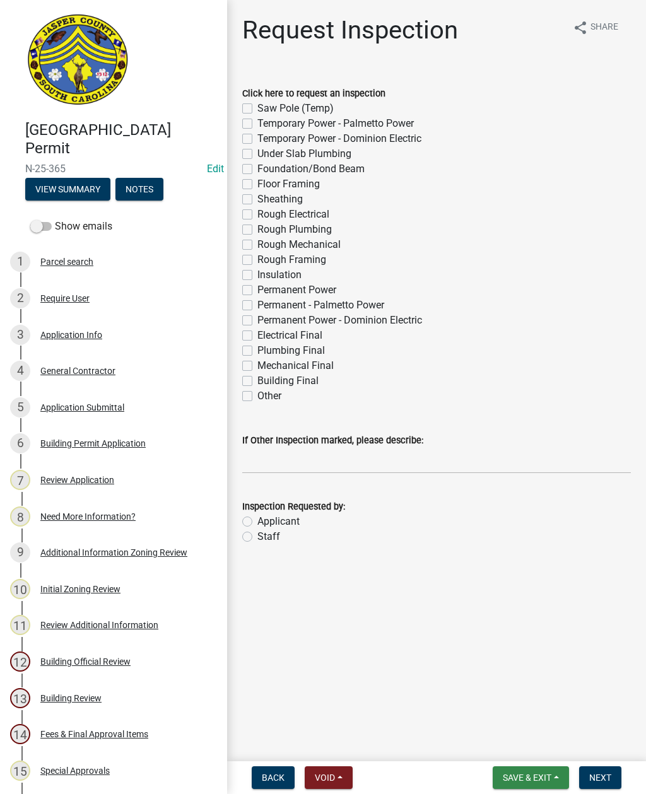
click at [531, 775] on span "Save & Exit" at bounding box center [526, 777] width 49 height 10
click at [501, 745] on button "Save & Exit" at bounding box center [518, 744] width 101 height 30
